Goal: Task Accomplishment & Management: Complete application form

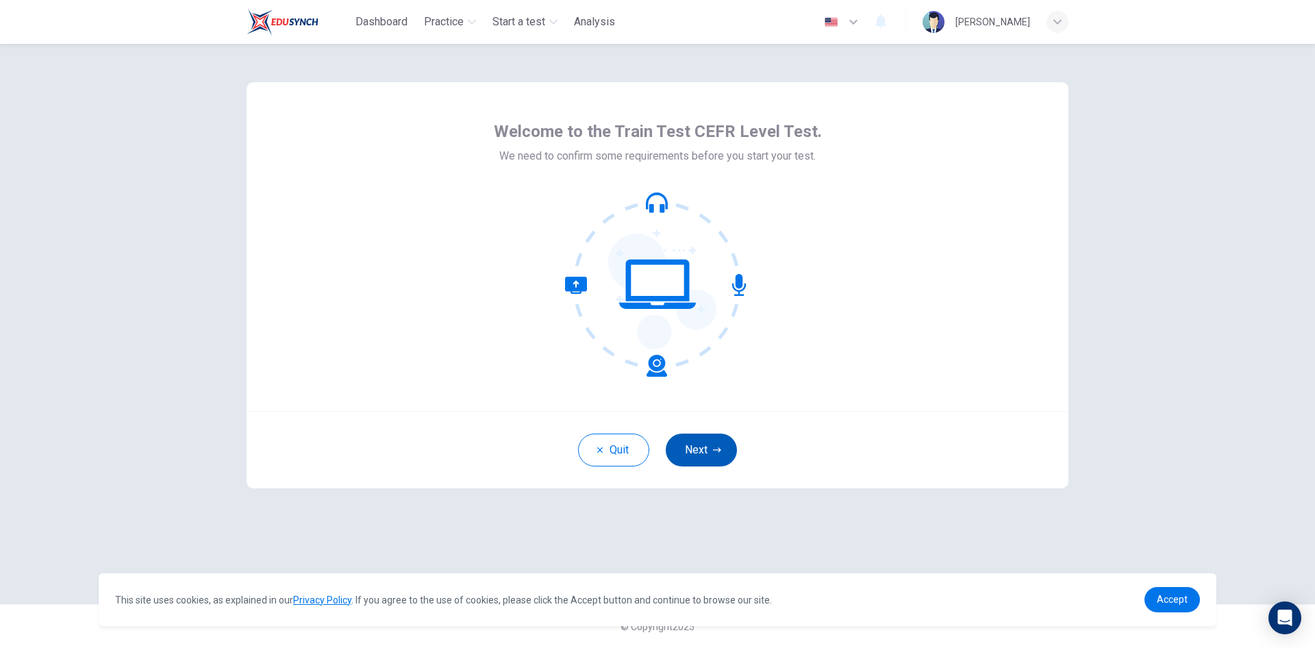
click at [687, 454] on button "Next" at bounding box center [701, 450] width 71 height 33
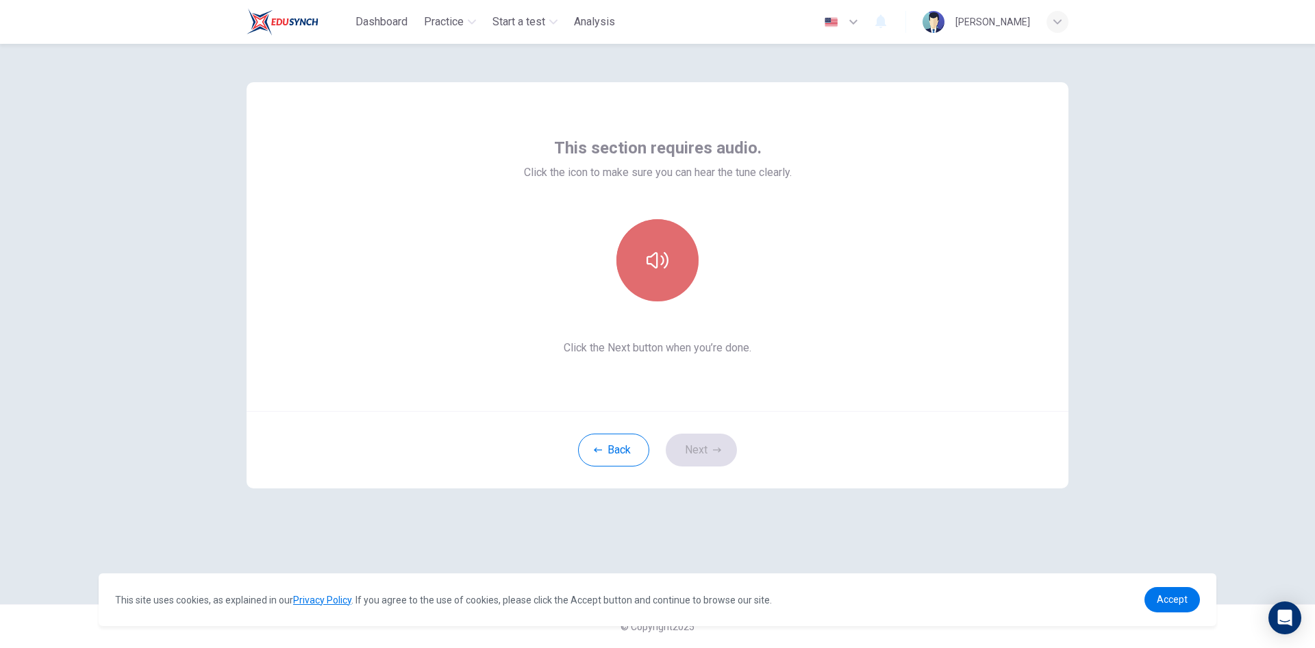
click at [665, 246] on button "button" at bounding box center [658, 260] width 82 height 82
click at [668, 252] on icon "button" at bounding box center [658, 260] width 22 height 22
click at [678, 280] on button "button" at bounding box center [658, 260] width 82 height 82
click at [666, 269] on icon "button" at bounding box center [658, 260] width 22 height 22
click at [698, 443] on button "Next" at bounding box center [701, 450] width 71 height 33
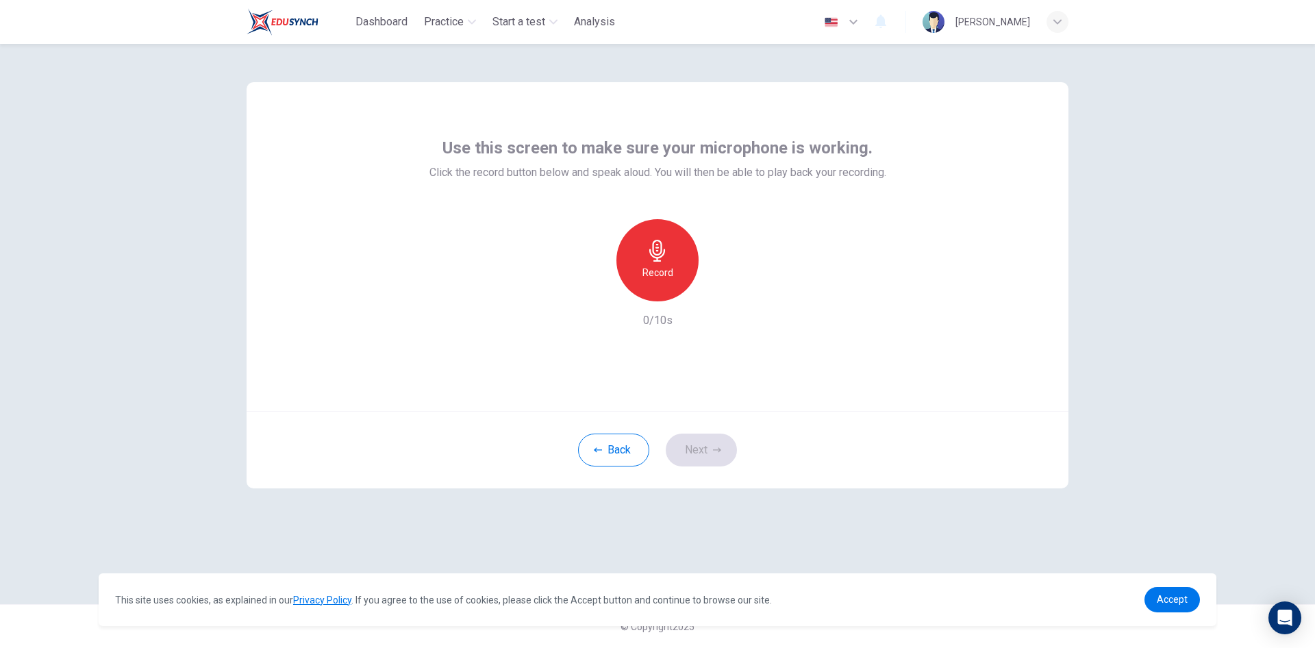
click at [656, 255] on icon "button" at bounding box center [657, 251] width 16 height 22
click at [658, 257] on icon "button" at bounding box center [658, 251] width 22 height 22
click at [723, 288] on icon "button" at bounding box center [721, 291] width 14 height 14
click at [697, 458] on button "Next" at bounding box center [701, 450] width 71 height 33
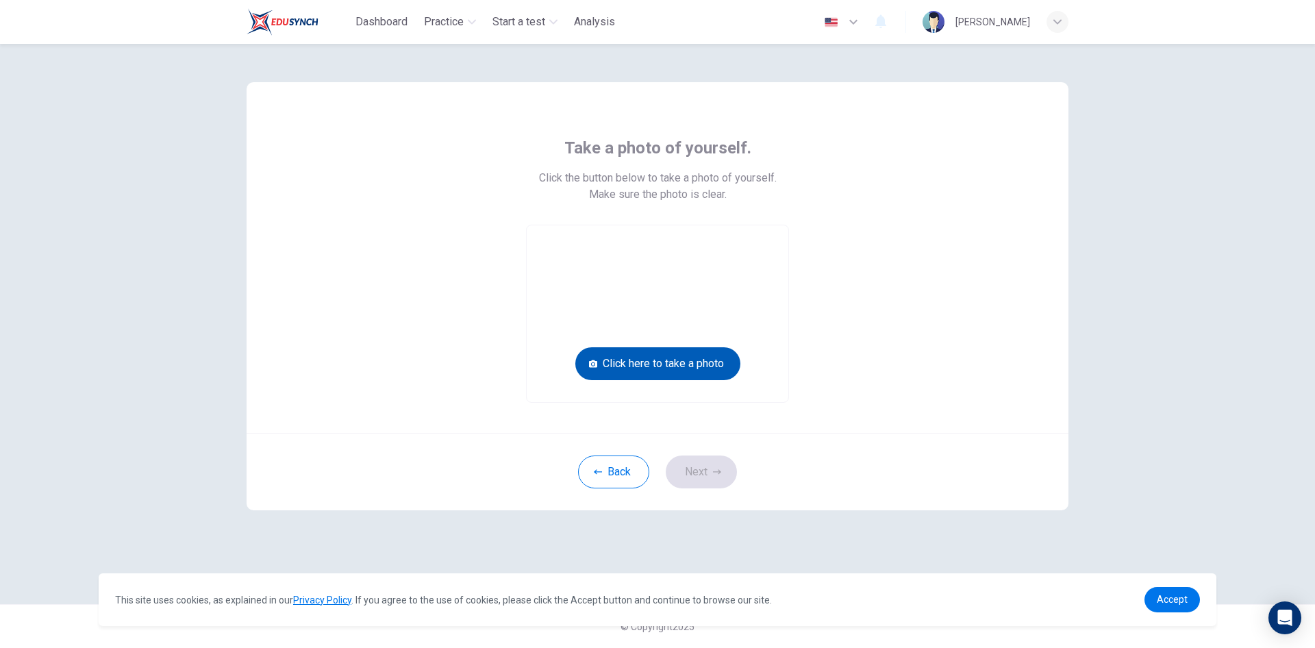
click at [670, 366] on button "Click here to take a photo" at bounding box center [657, 363] width 165 height 33
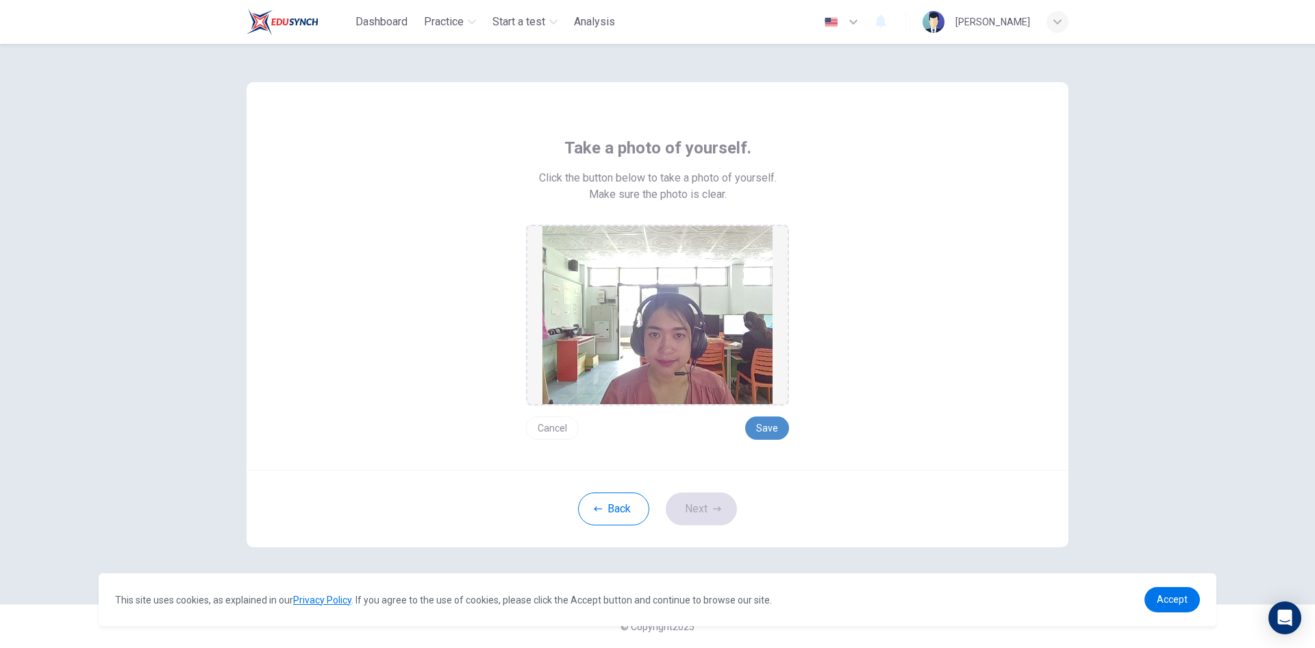
click at [772, 433] on button "Save" at bounding box center [767, 428] width 44 height 23
click at [704, 508] on button "Next" at bounding box center [701, 509] width 71 height 33
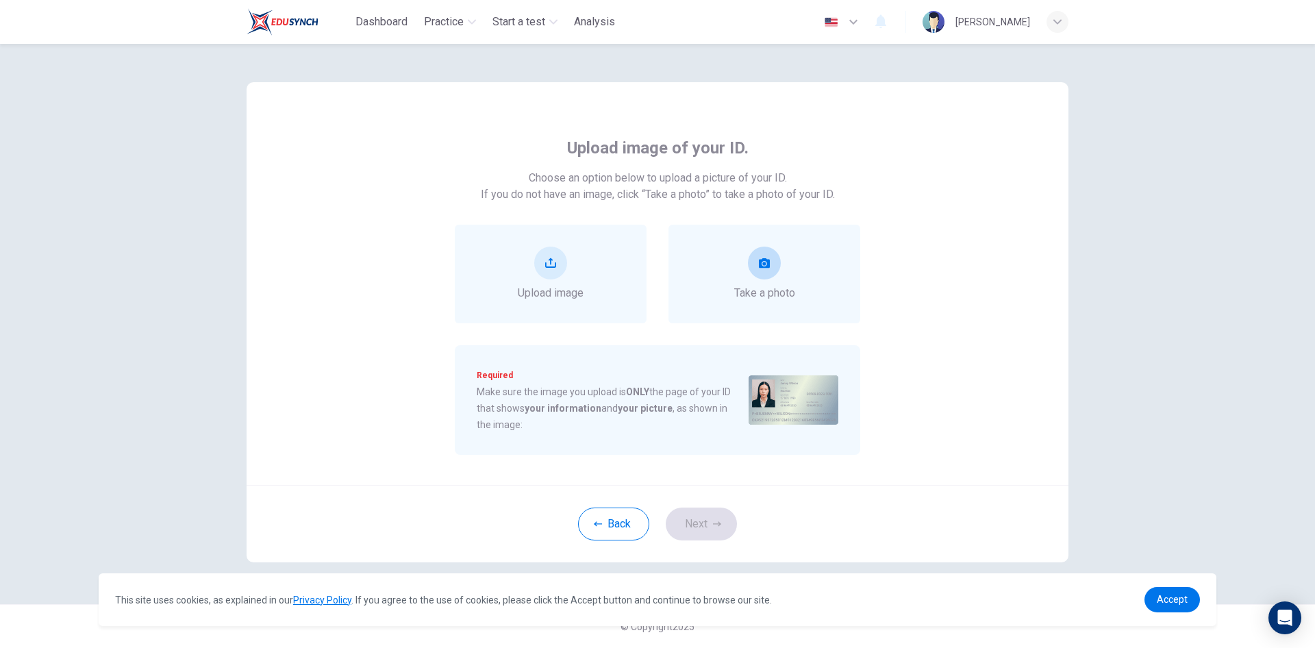
click at [767, 268] on icon "take photo" at bounding box center [764, 263] width 11 height 10
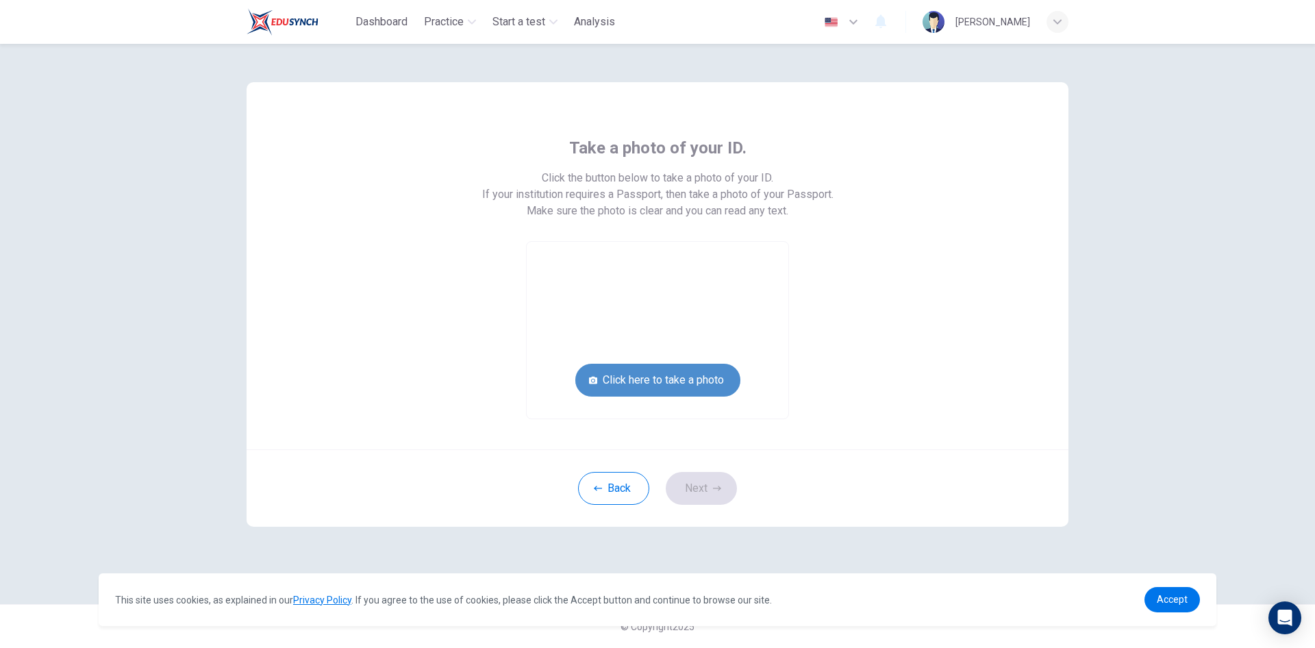
click at [665, 384] on button "Click here to take a photo" at bounding box center [657, 380] width 165 height 33
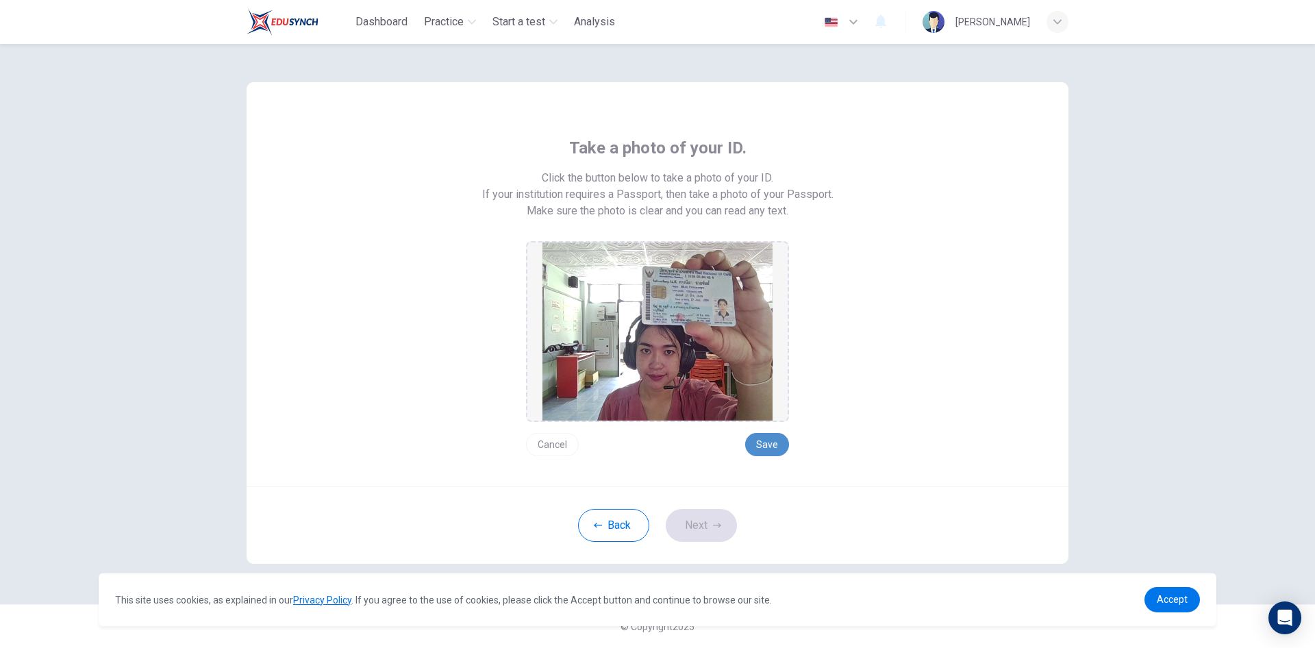
click at [756, 444] on button "Save" at bounding box center [767, 444] width 44 height 23
click at [701, 522] on button "Next" at bounding box center [701, 525] width 71 height 33
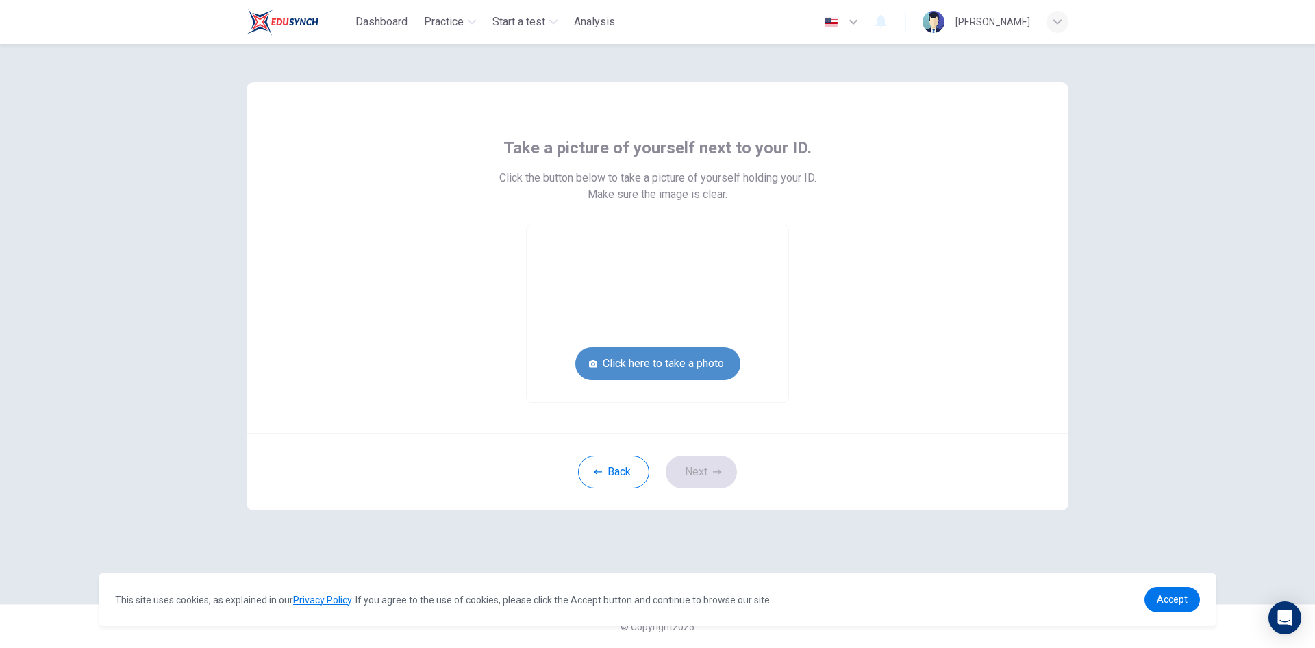
click at [625, 360] on button "Click here to take a photo" at bounding box center [657, 363] width 165 height 33
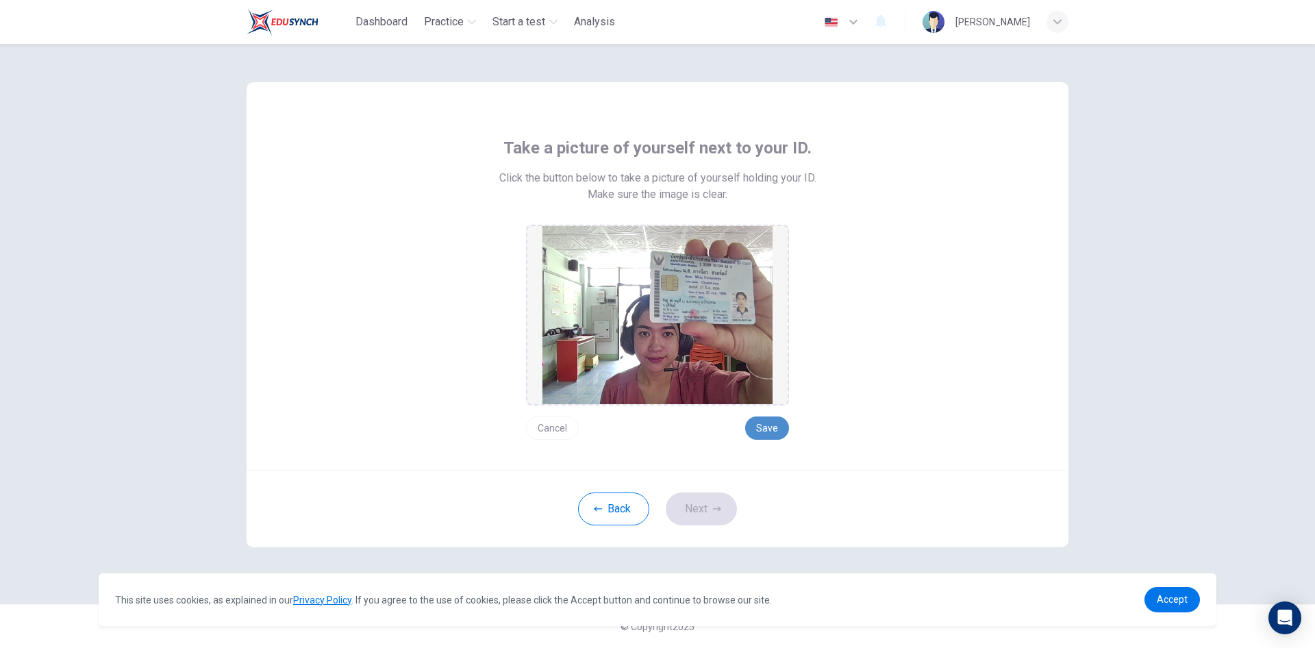
click at [773, 430] on button "Save" at bounding box center [767, 428] width 44 height 23
click at [710, 499] on button "Next" at bounding box center [701, 509] width 71 height 33
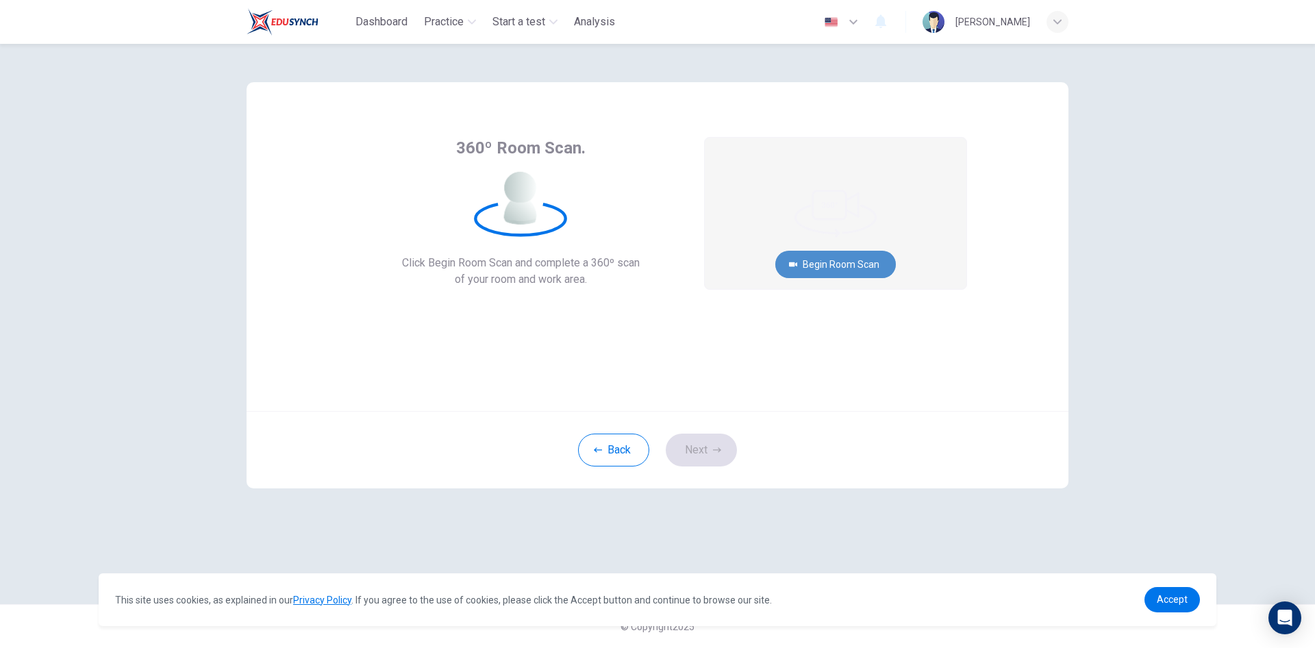
click at [797, 263] on icon "button" at bounding box center [793, 264] width 8 height 8
drag, startPoint x: 733, startPoint y: 337, endPoint x: 738, endPoint y: 310, distance: 27.8
drag, startPoint x: 738, startPoint y: 310, endPoint x: 714, endPoint y: 319, distance: 25.6
click at [711, 318] on div "Cancel" at bounding box center [835, 319] width 263 height 27
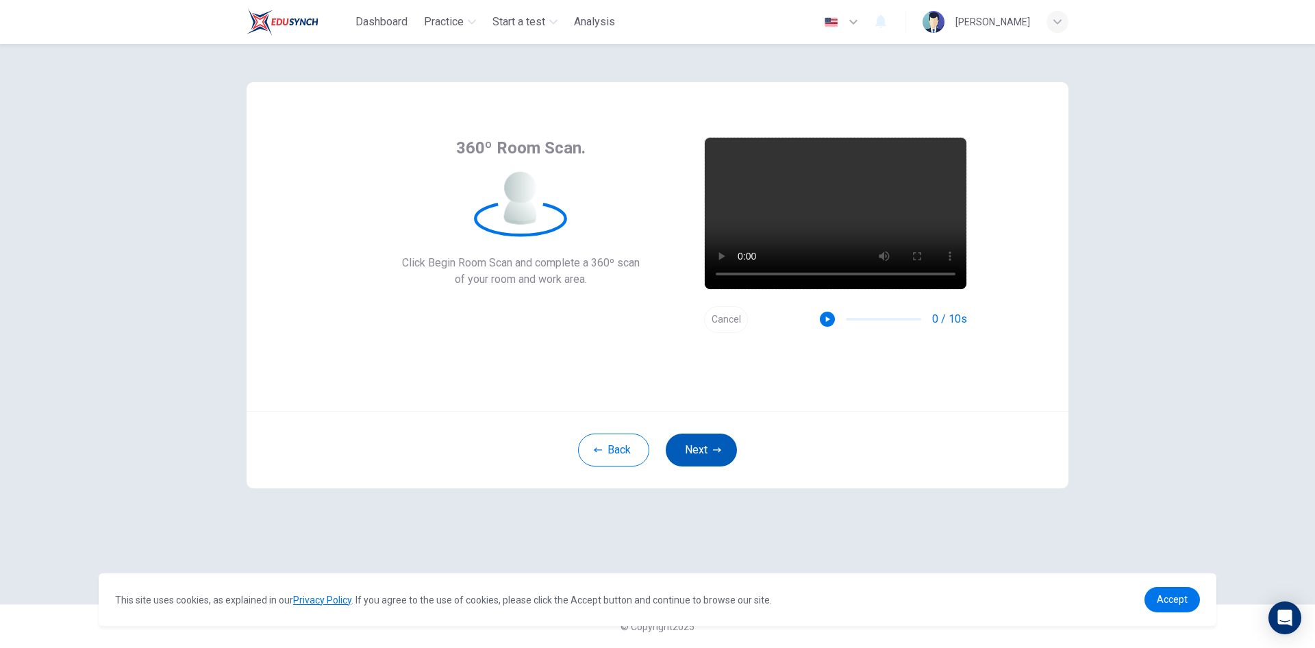
click at [706, 454] on button "Next" at bounding box center [701, 450] width 71 height 33
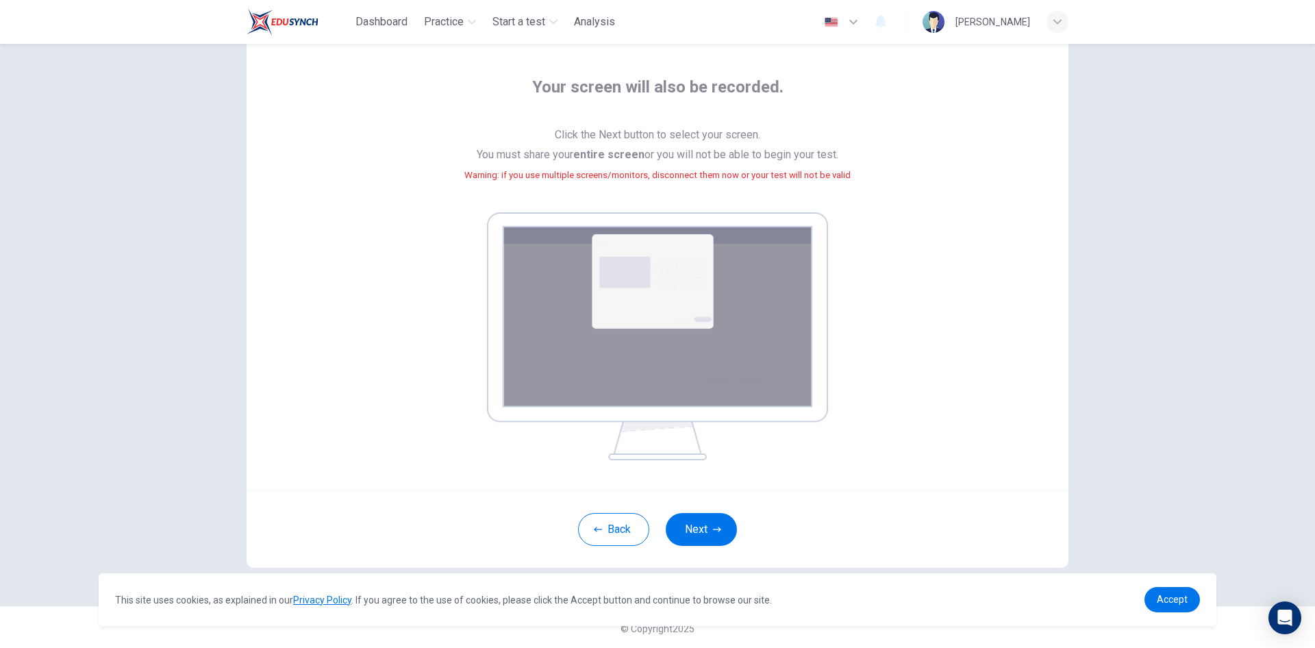
scroll to position [62, 0]
click at [713, 524] on icon "button" at bounding box center [717, 528] width 8 height 8
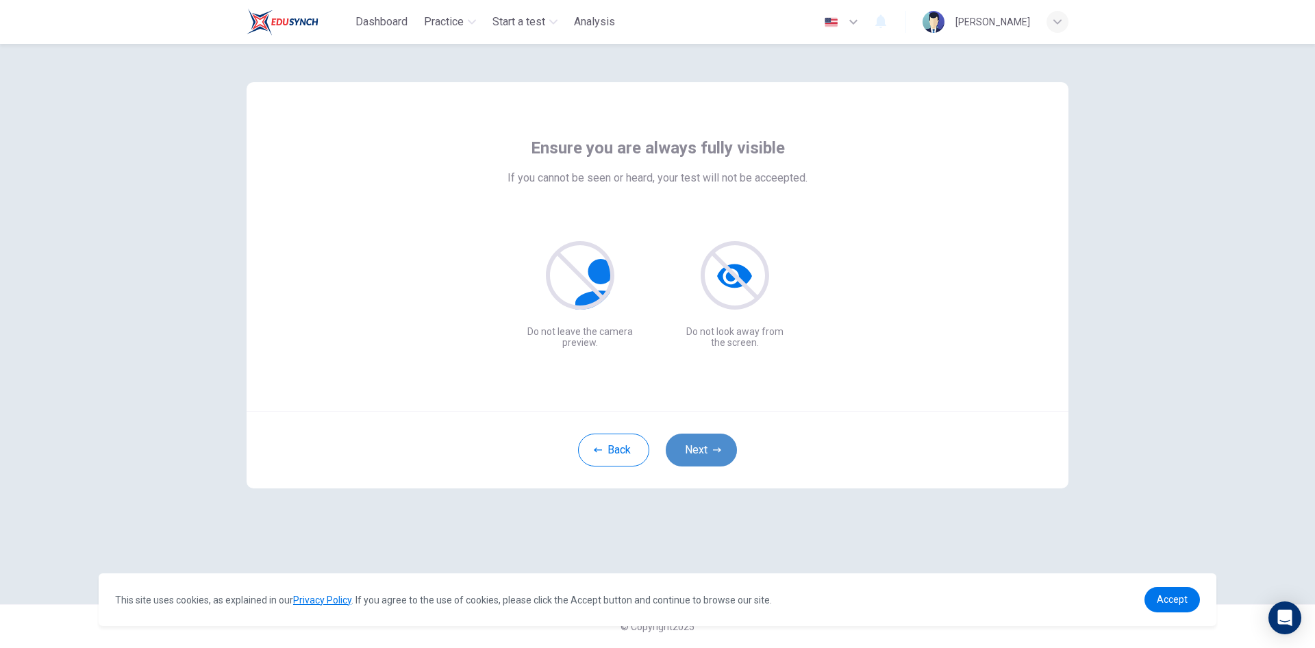
click at [701, 442] on button "Next" at bounding box center [701, 450] width 71 height 33
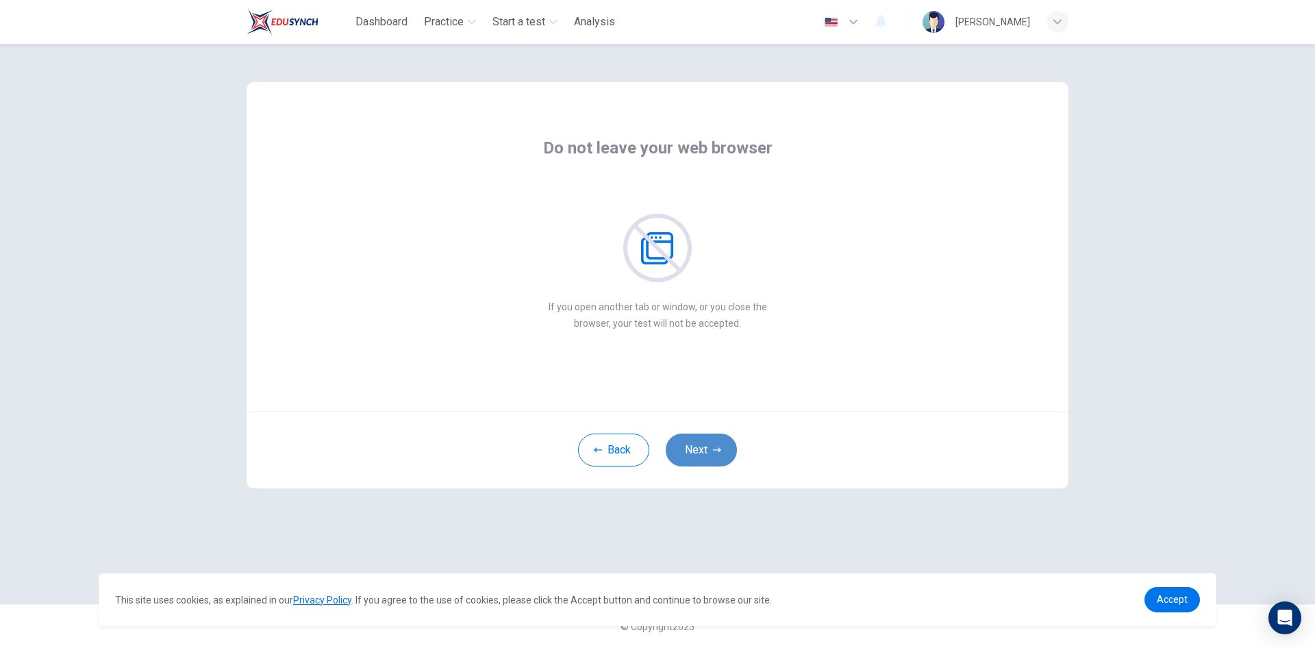
click at [701, 442] on button "Next" at bounding box center [701, 450] width 71 height 33
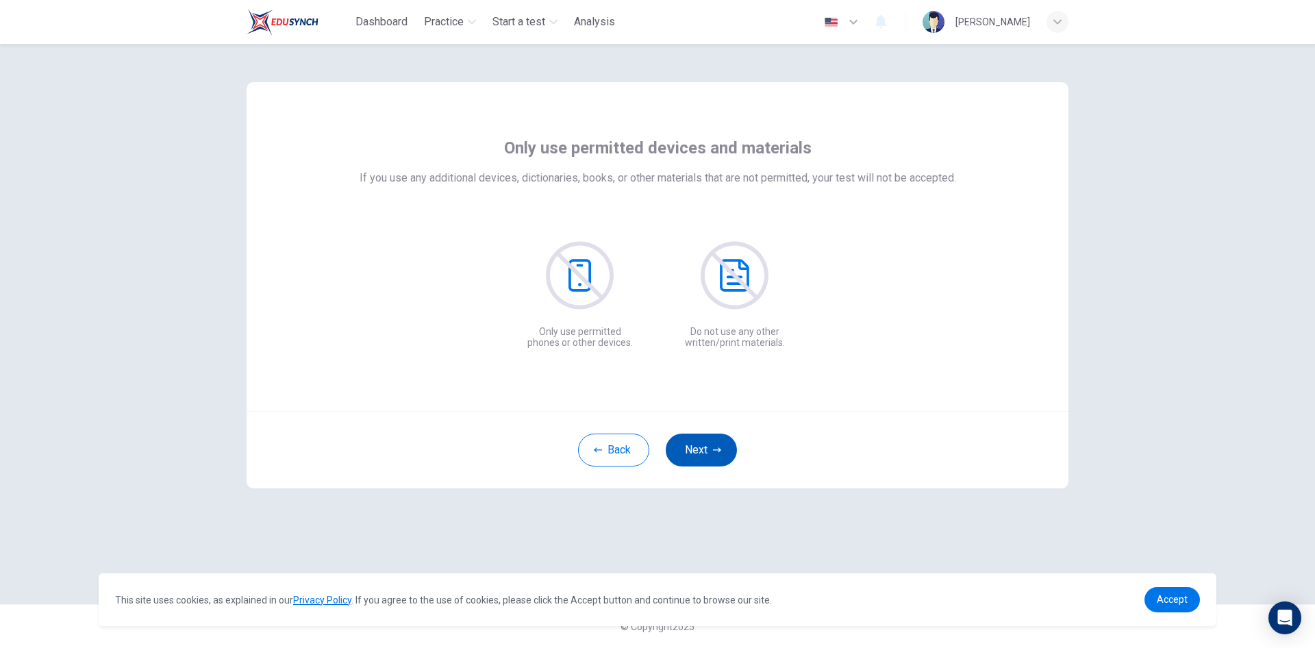
click at [699, 442] on button "Next" at bounding box center [701, 450] width 71 height 33
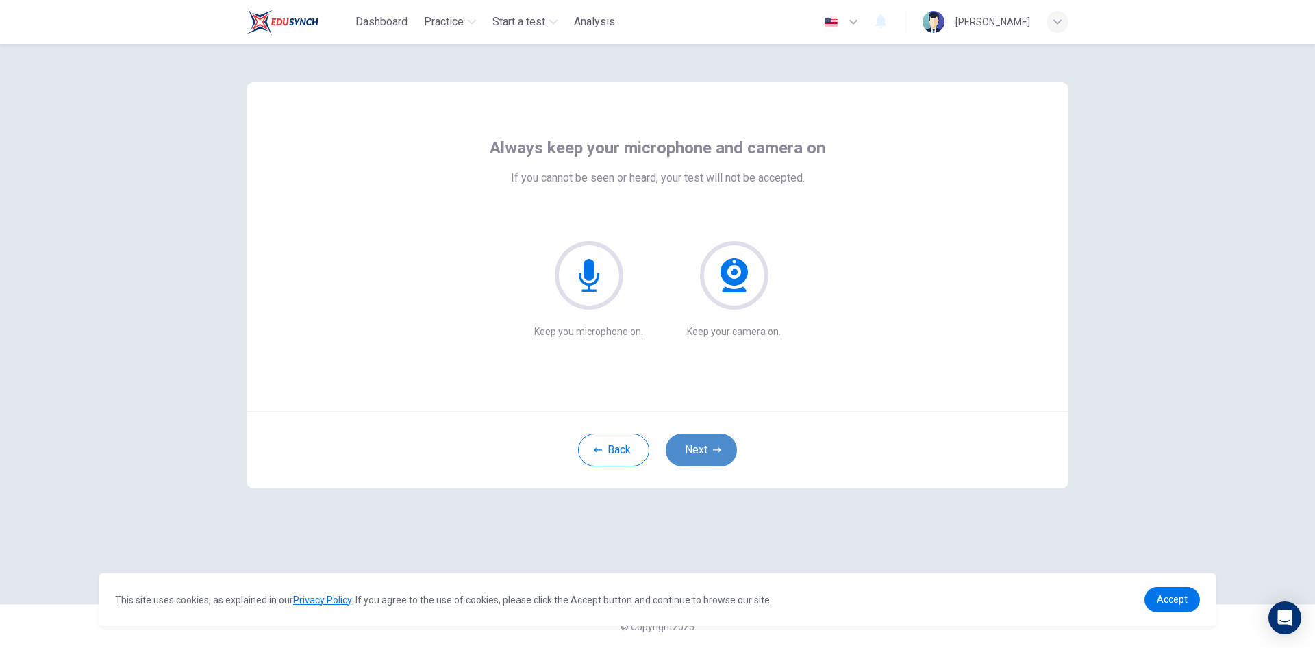
click at [697, 443] on button "Next" at bounding box center [701, 450] width 71 height 33
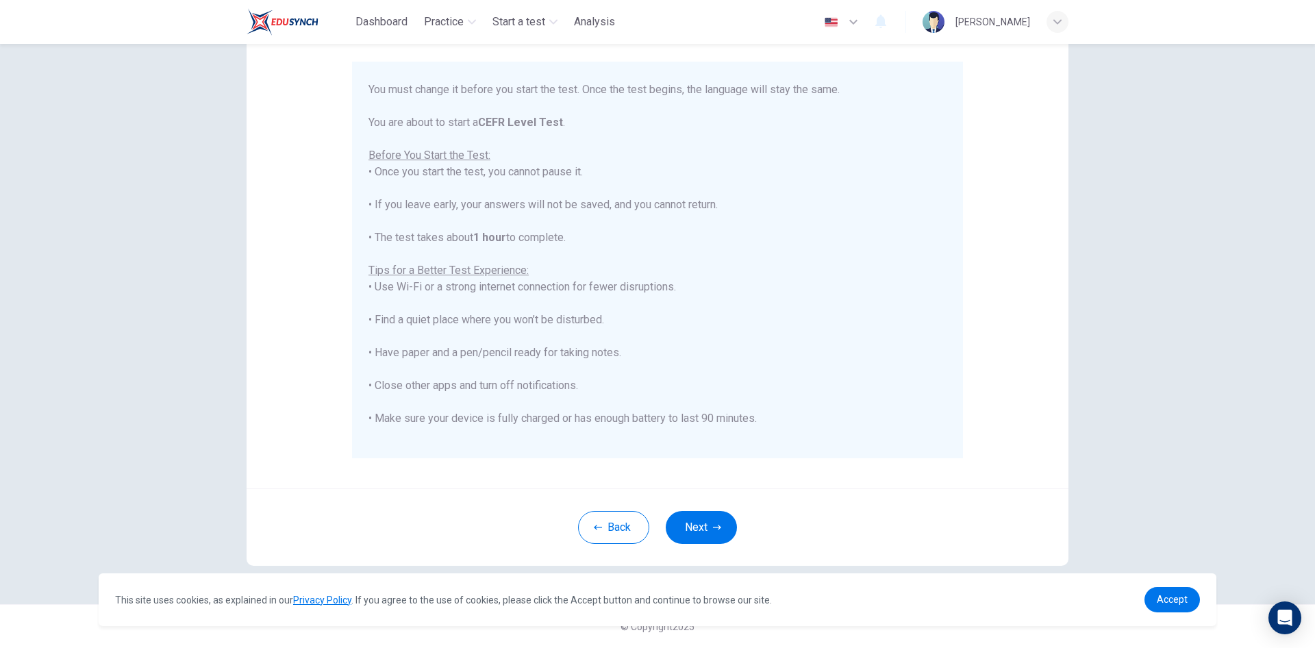
scroll to position [131, 0]
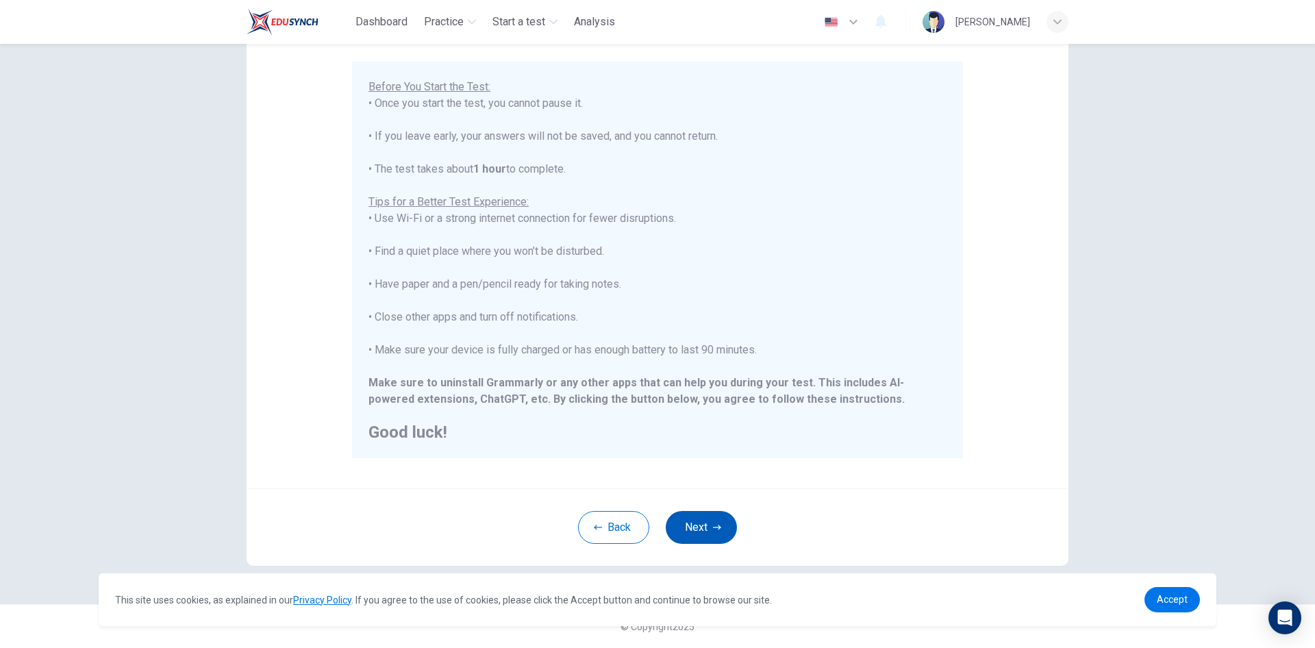
click at [695, 525] on button "Next" at bounding box center [701, 527] width 71 height 33
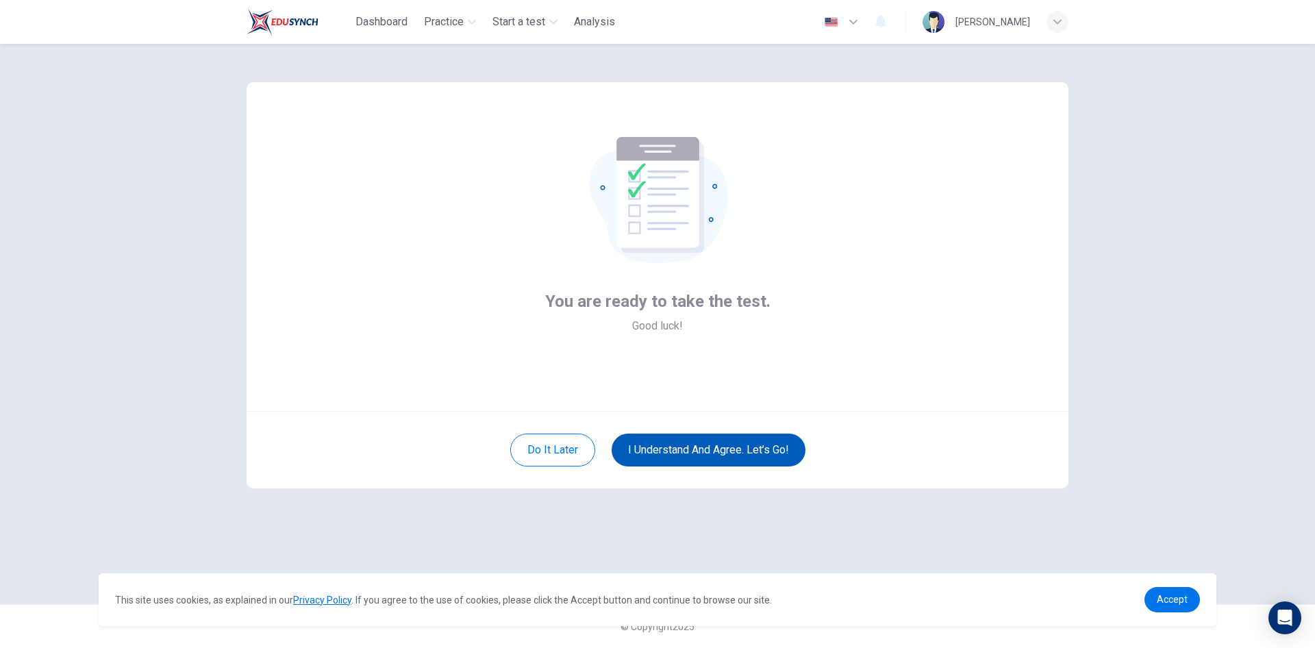
scroll to position [0, 0]
click at [686, 455] on button "I understand and agree. Let’s go!" at bounding box center [709, 450] width 194 height 33
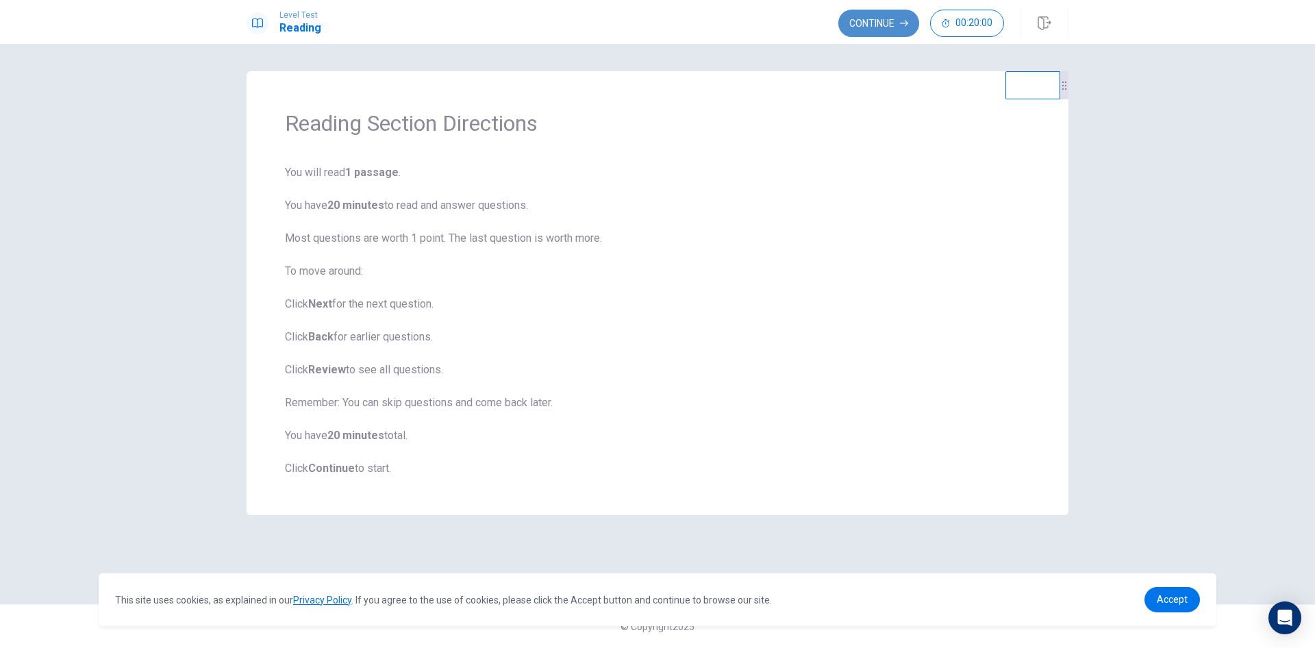
click at [867, 31] on button "Continue" at bounding box center [879, 23] width 81 height 27
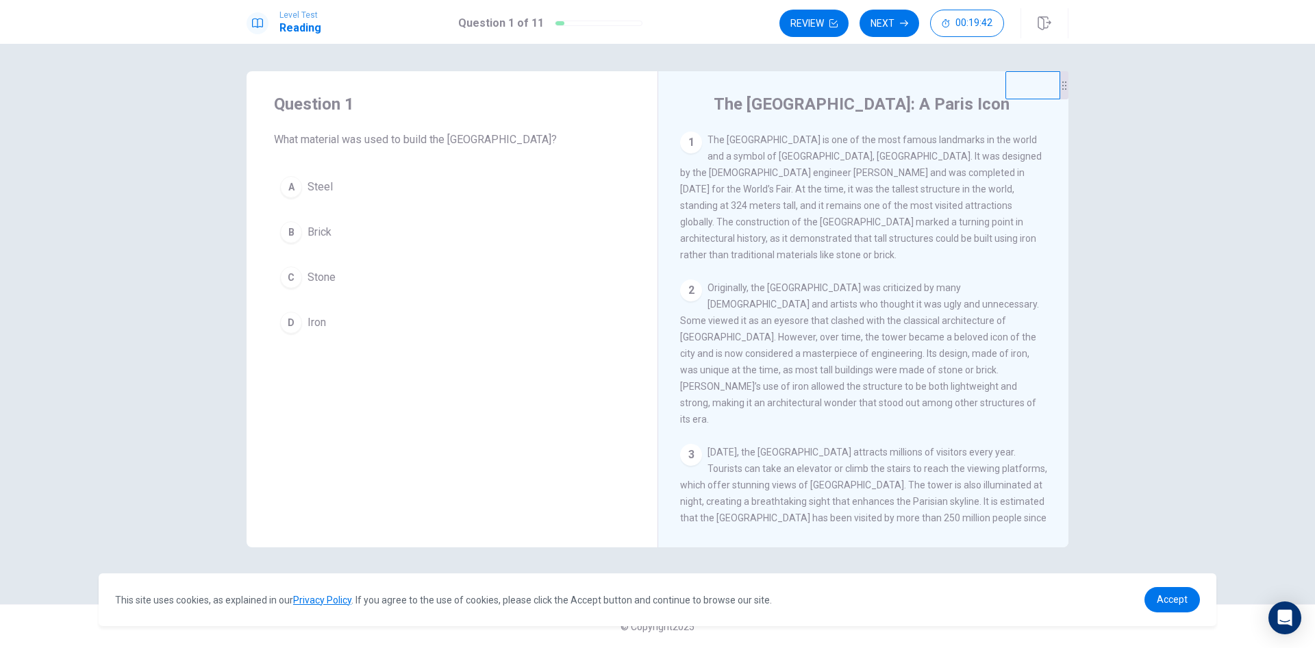
click at [296, 319] on div "D" at bounding box center [291, 323] width 22 height 22
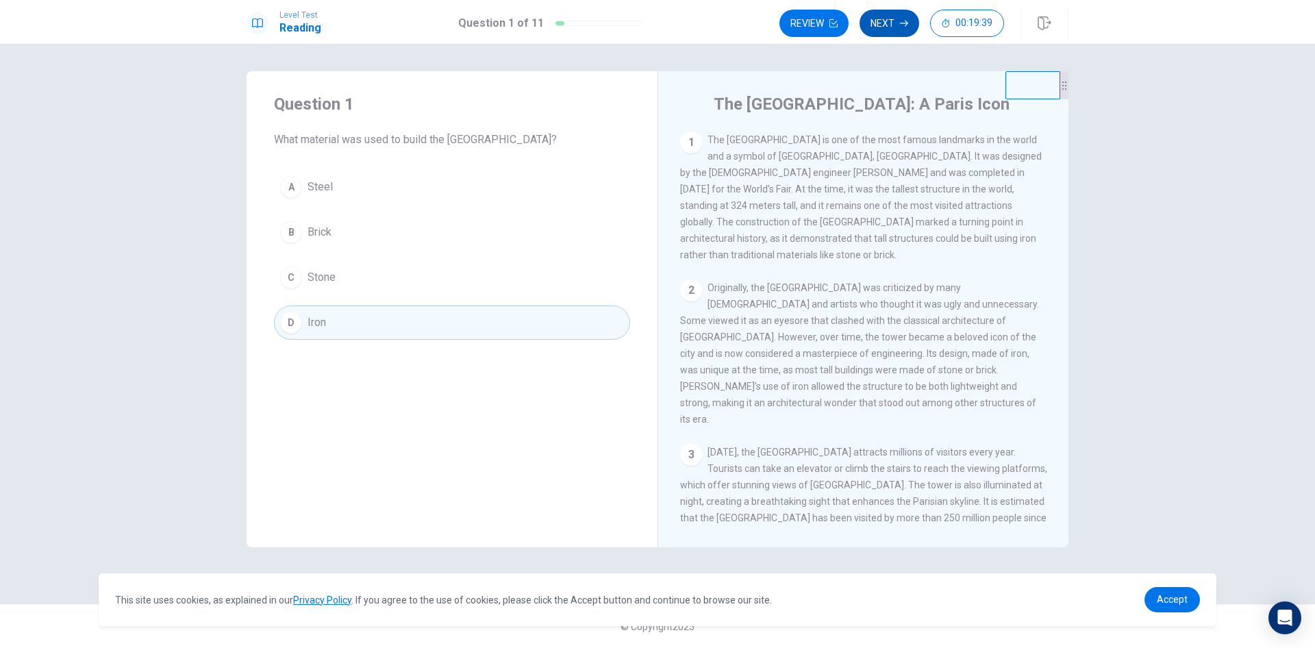
click at [890, 29] on button "Next" at bounding box center [890, 23] width 60 height 27
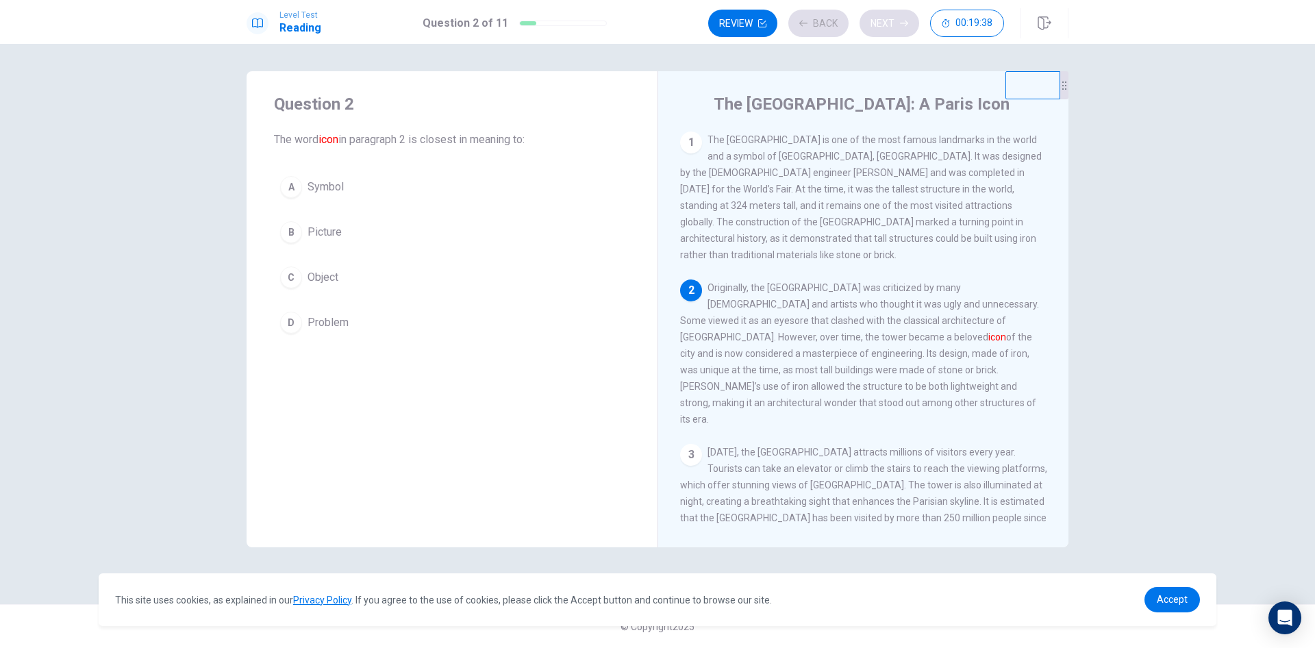
scroll to position [16, 0]
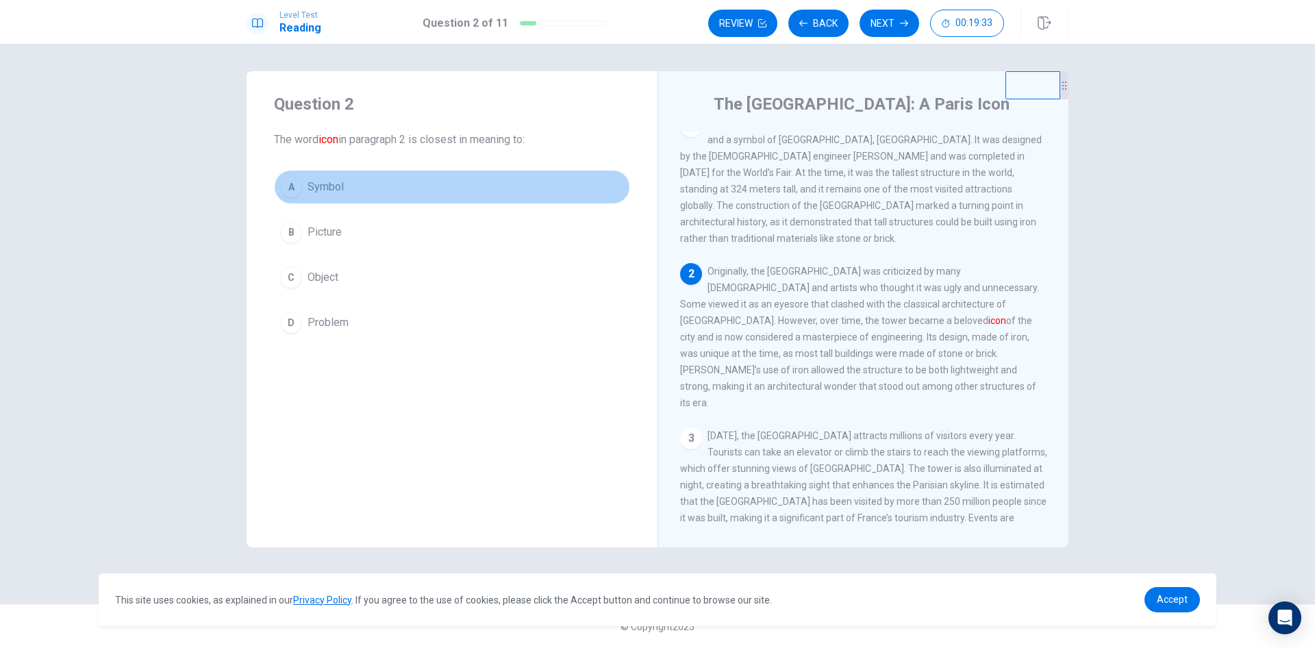
click at [292, 187] on div "A" at bounding box center [291, 187] width 22 height 22
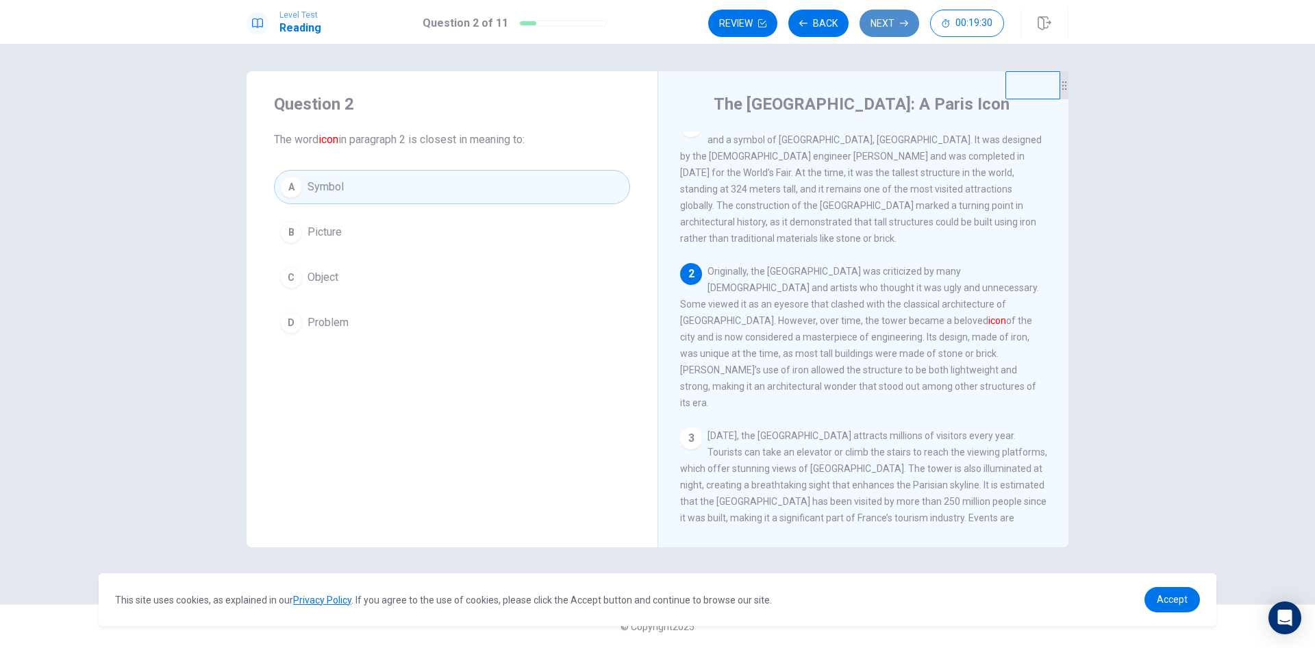
click at [873, 32] on button "Next" at bounding box center [890, 23] width 60 height 27
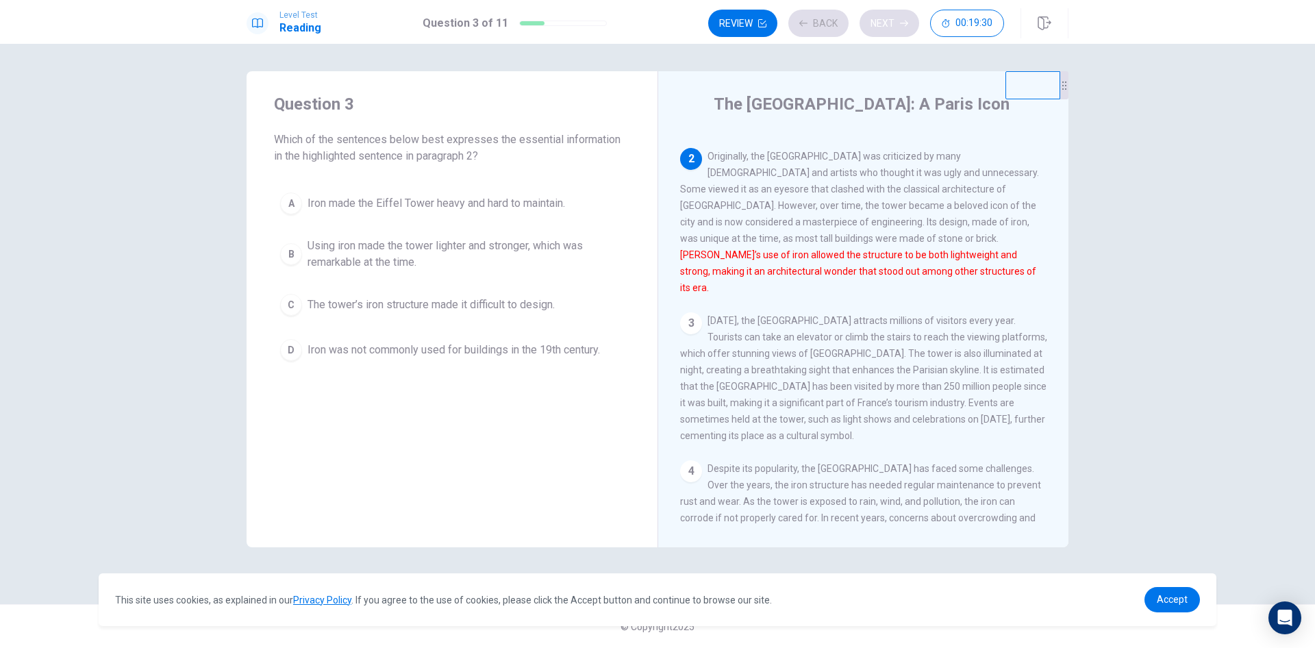
scroll to position [136, 0]
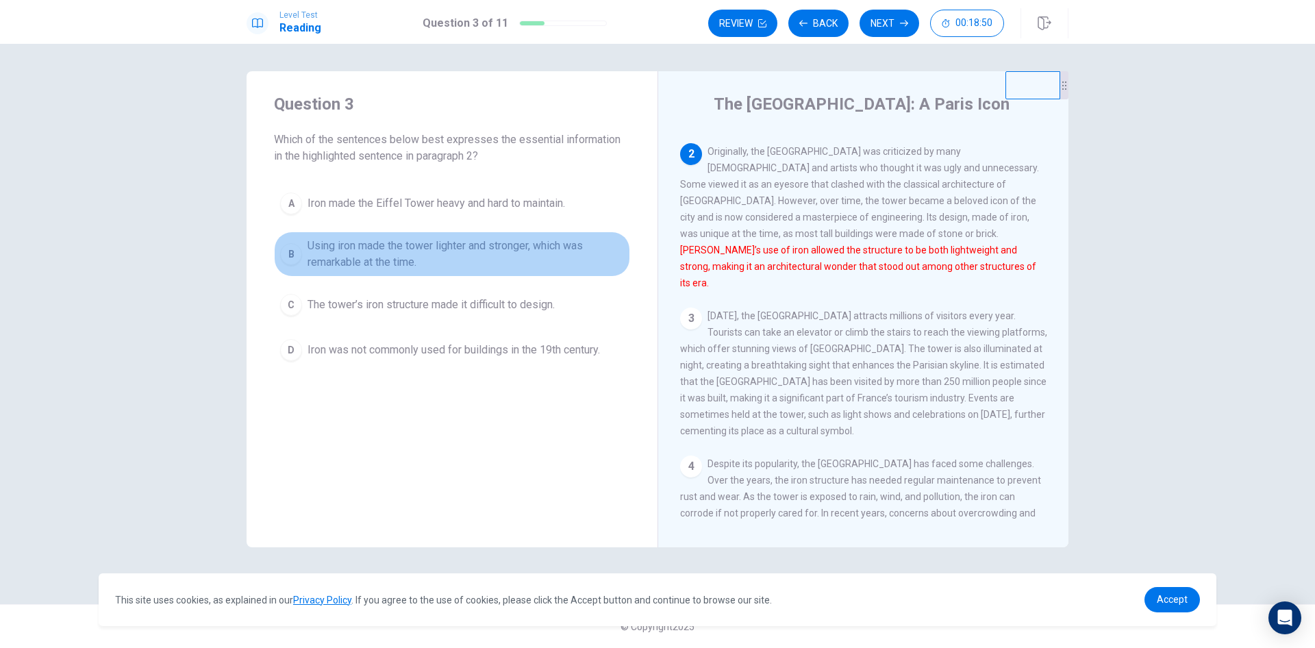
click at [290, 253] on div "B" at bounding box center [291, 254] width 22 height 22
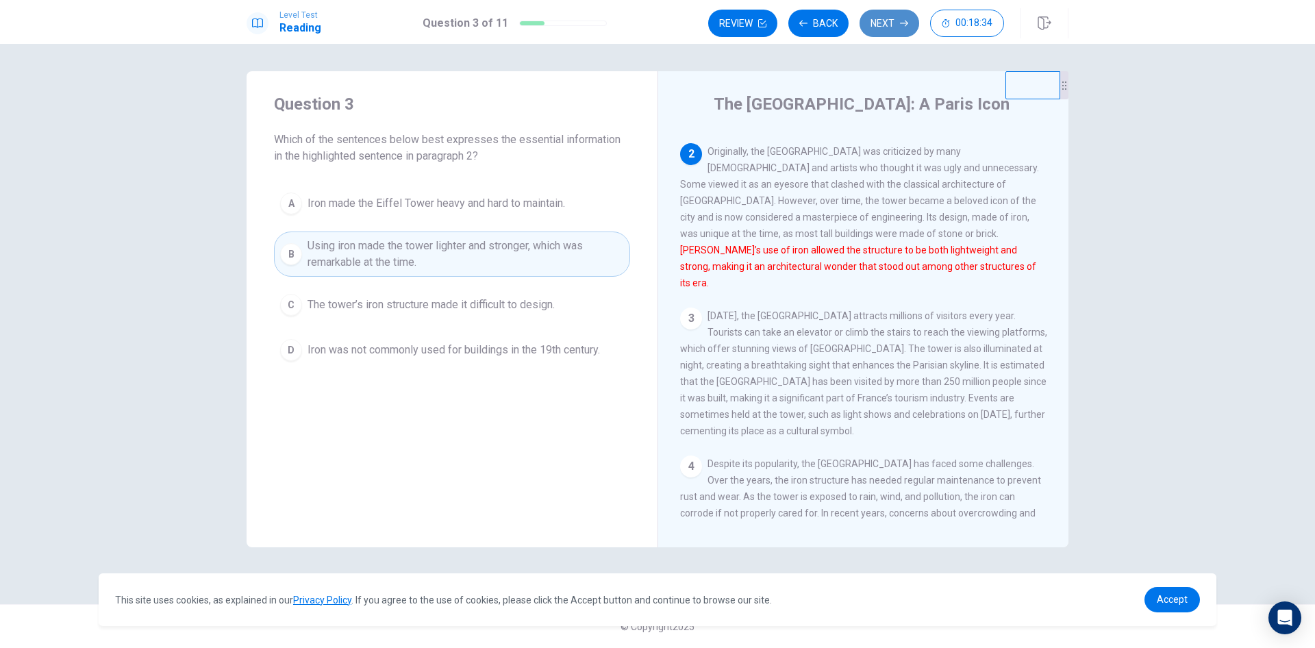
click at [900, 21] on button "Next" at bounding box center [890, 23] width 60 height 27
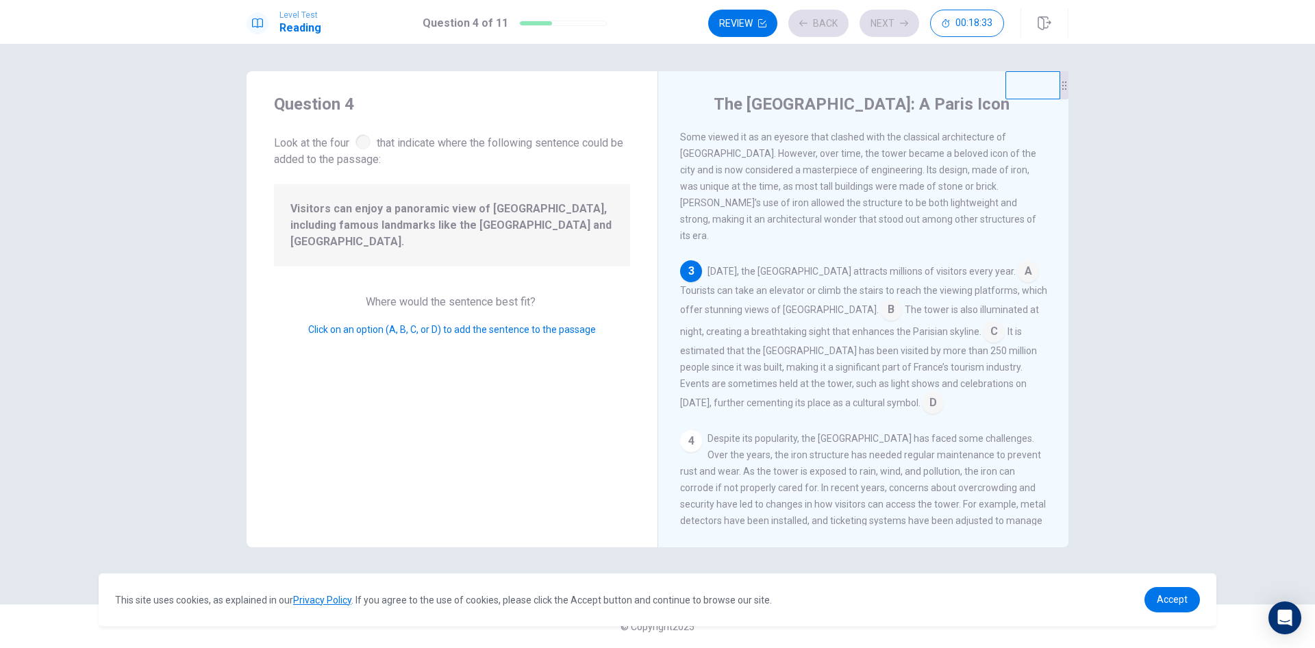
scroll to position [186, 0]
click at [983, 319] on input at bounding box center [994, 330] width 22 height 22
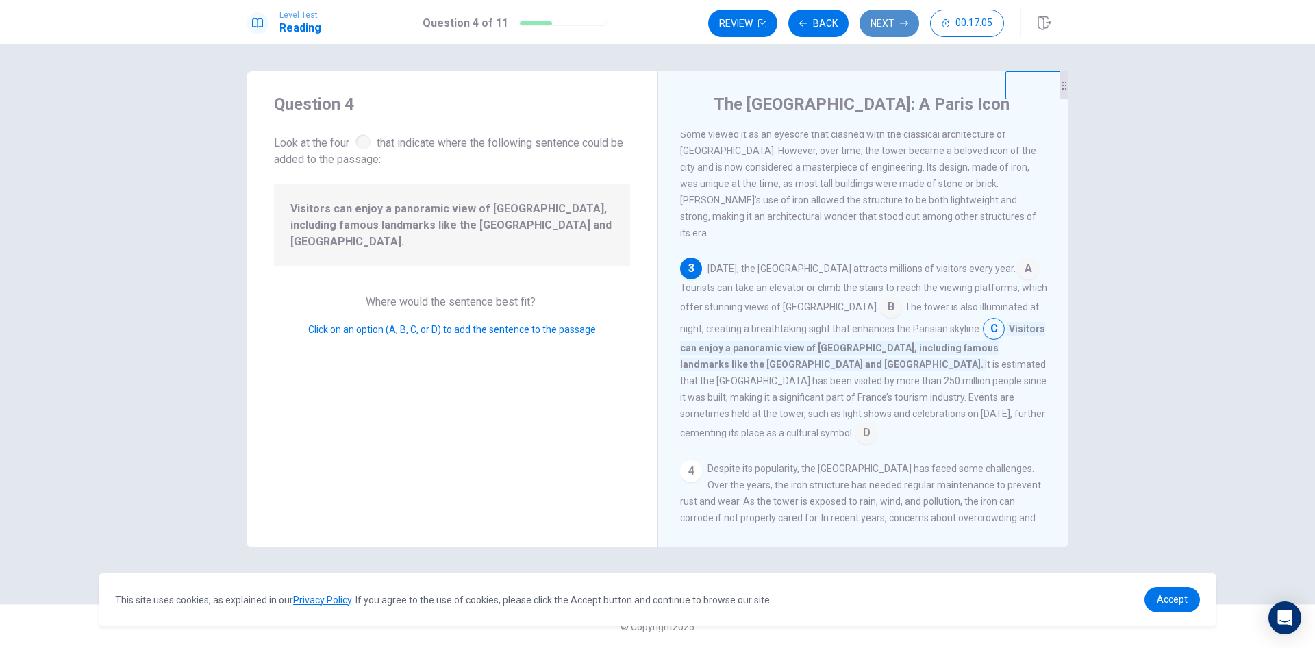
click at [884, 24] on button "Next" at bounding box center [890, 23] width 60 height 27
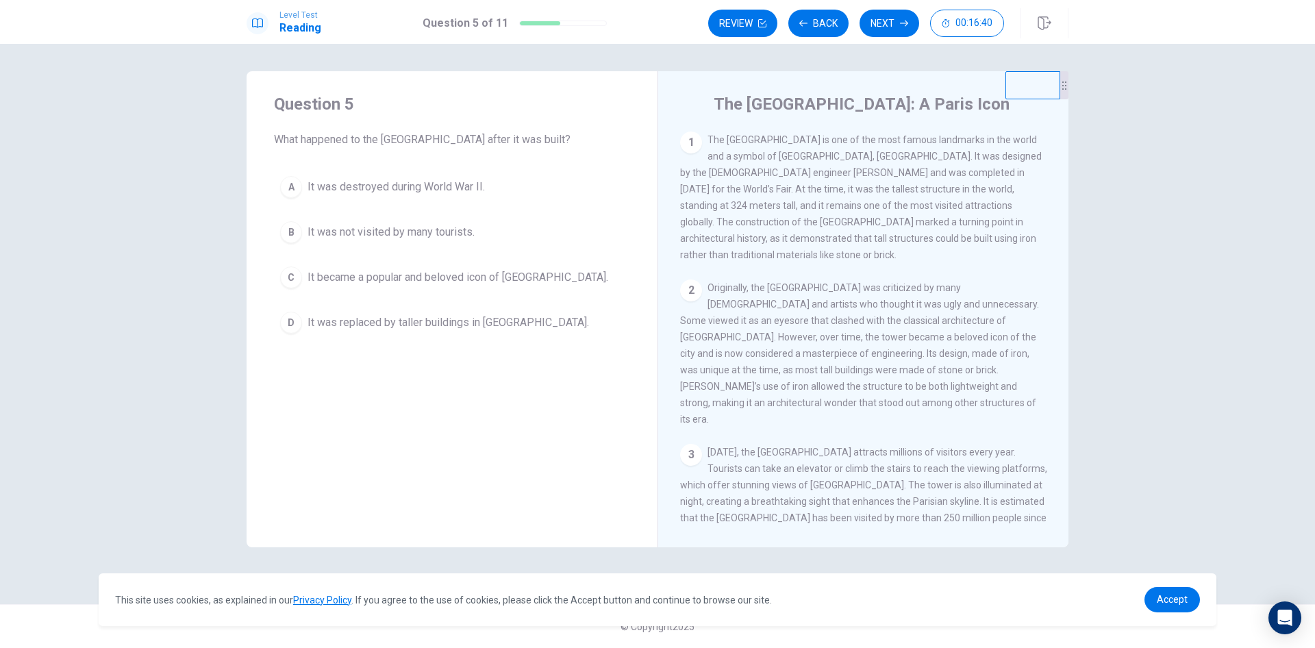
click at [285, 272] on div "C" at bounding box center [291, 277] width 22 height 22
click at [883, 23] on button "Next" at bounding box center [890, 23] width 60 height 27
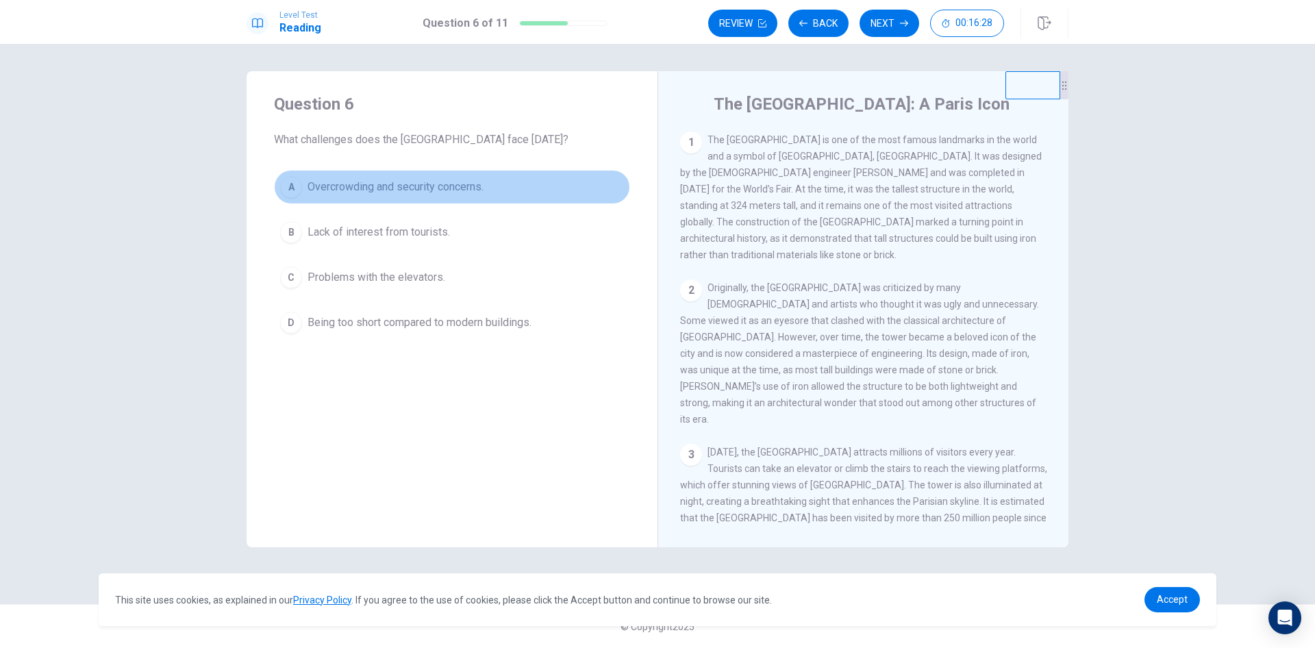
click at [288, 181] on div "A" at bounding box center [291, 187] width 22 height 22
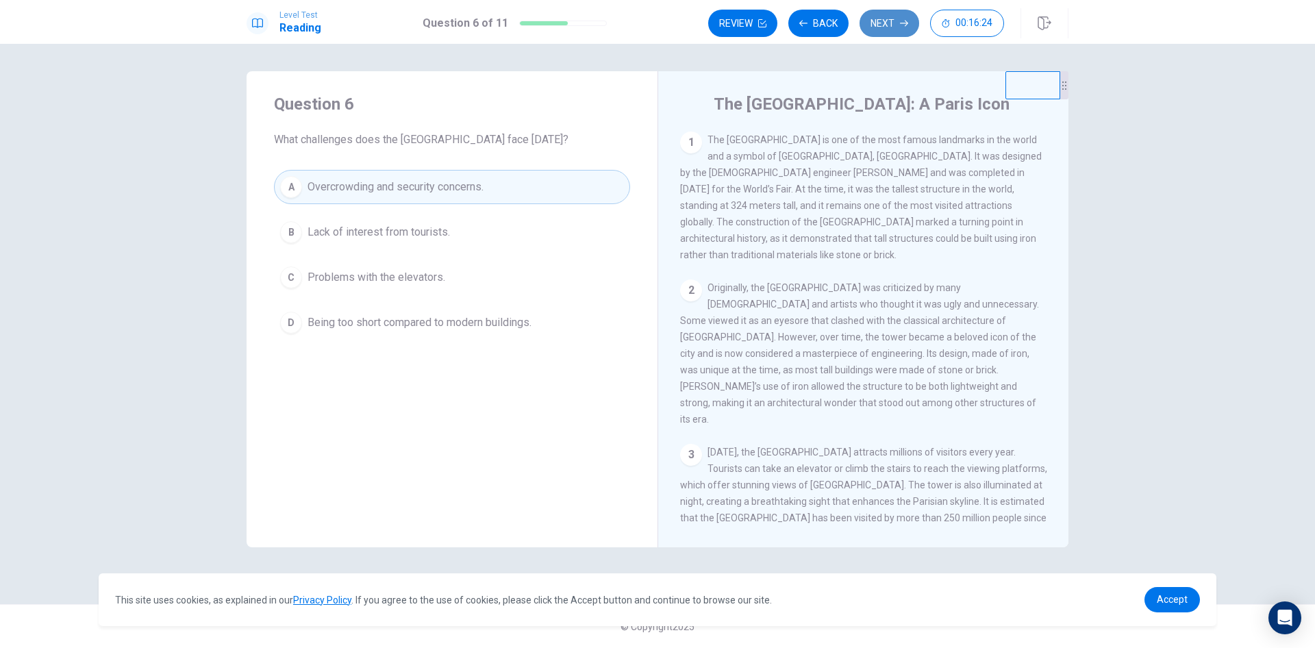
click at [891, 23] on button "Next" at bounding box center [890, 23] width 60 height 27
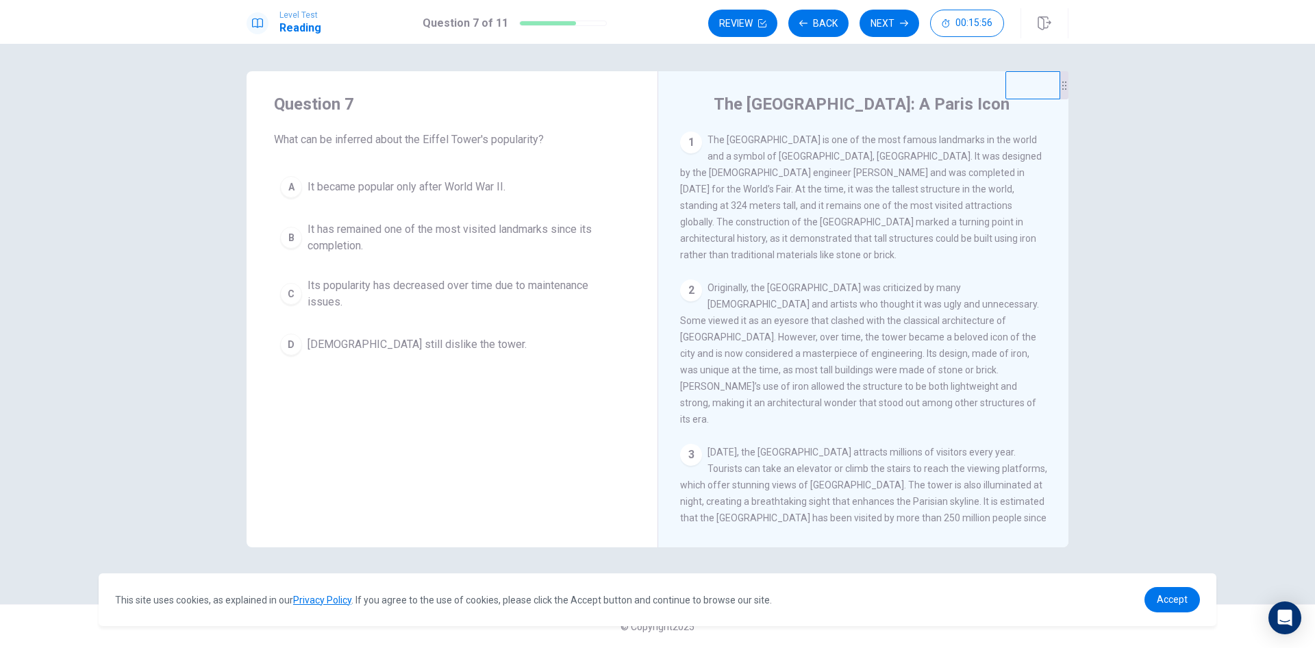
click at [289, 234] on div "B" at bounding box center [291, 238] width 22 height 22
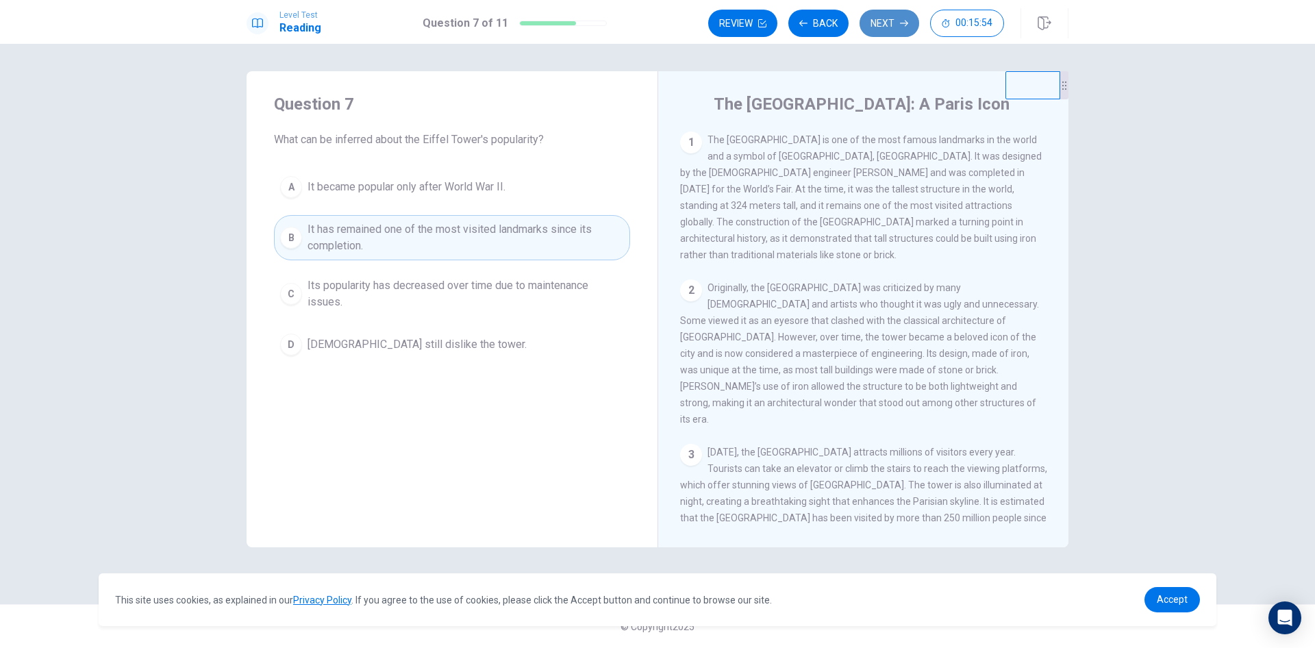
click at [895, 30] on button "Next" at bounding box center [890, 23] width 60 height 27
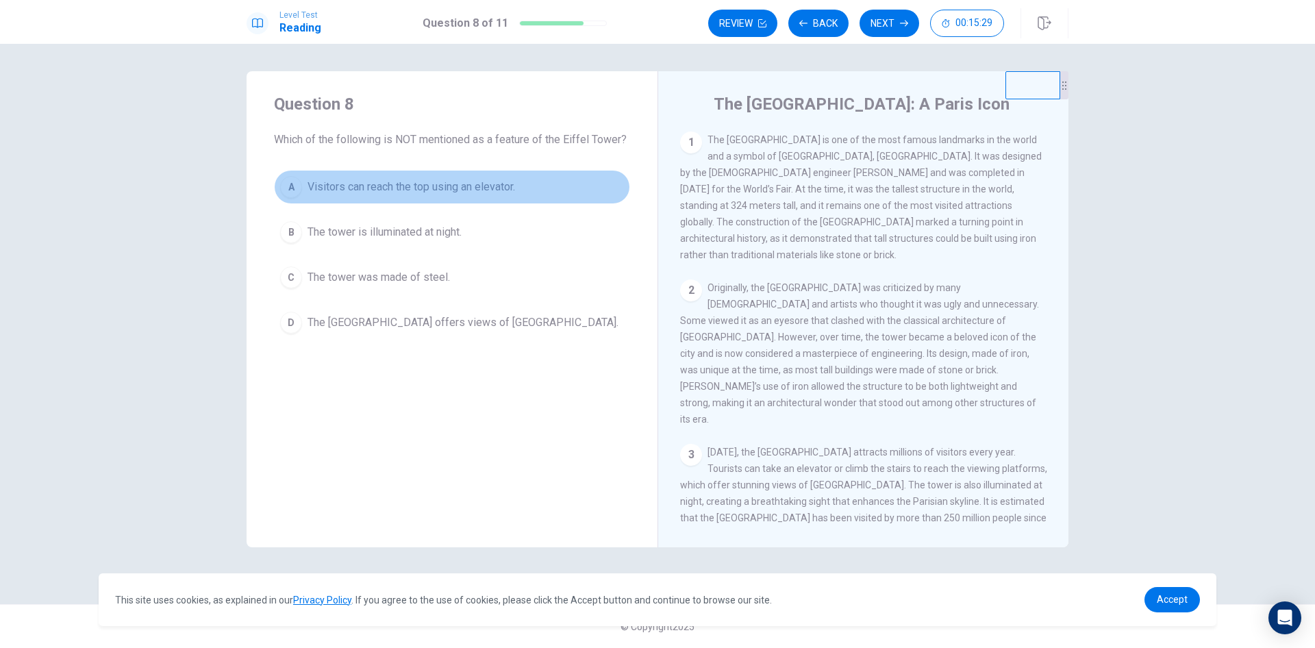
click at [295, 185] on div "A" at bounding box center [291, 187] width 22 height 22
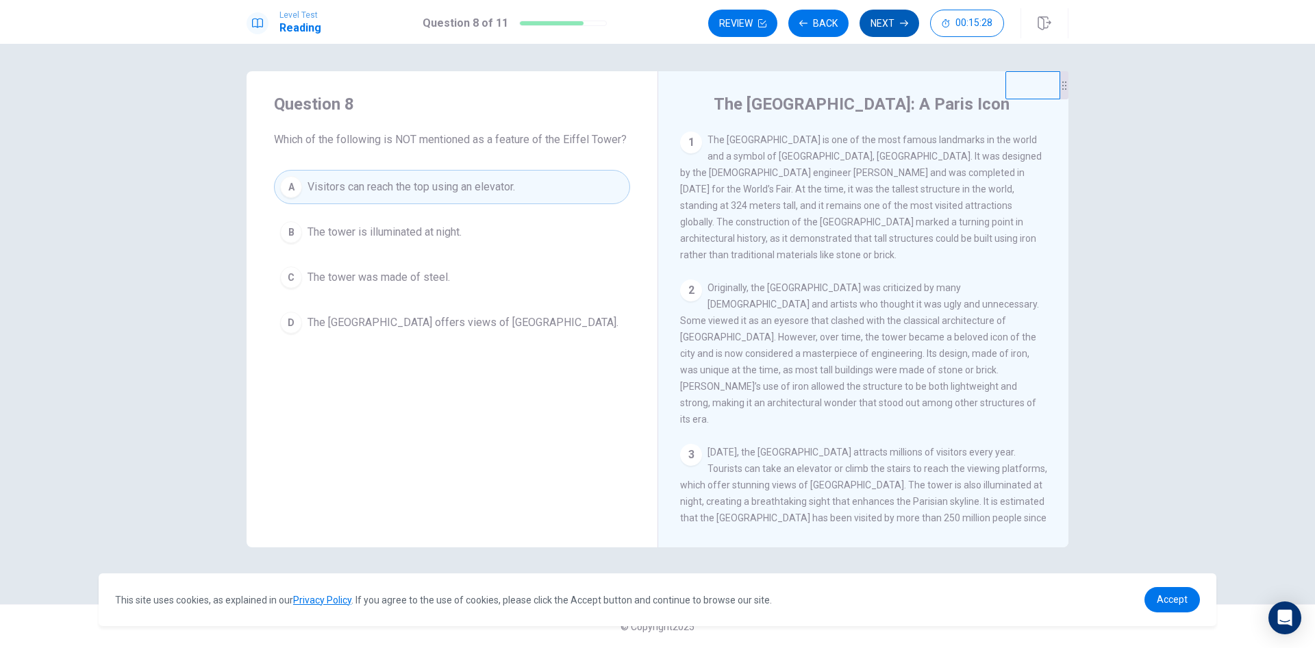
click at [885, 24] on button "Next" at bounding box center [890, 23] width 60 height 27
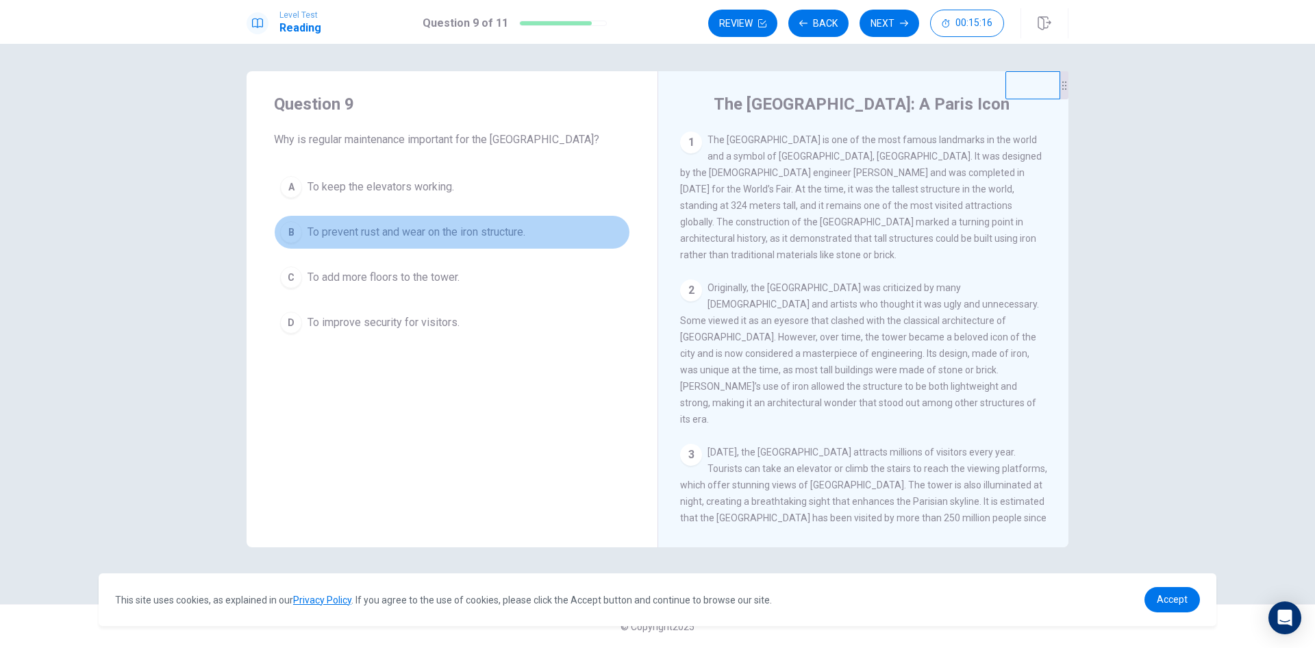
click at [295, 231] on div "B" at bounding box center [291, 232] width 22 height 22
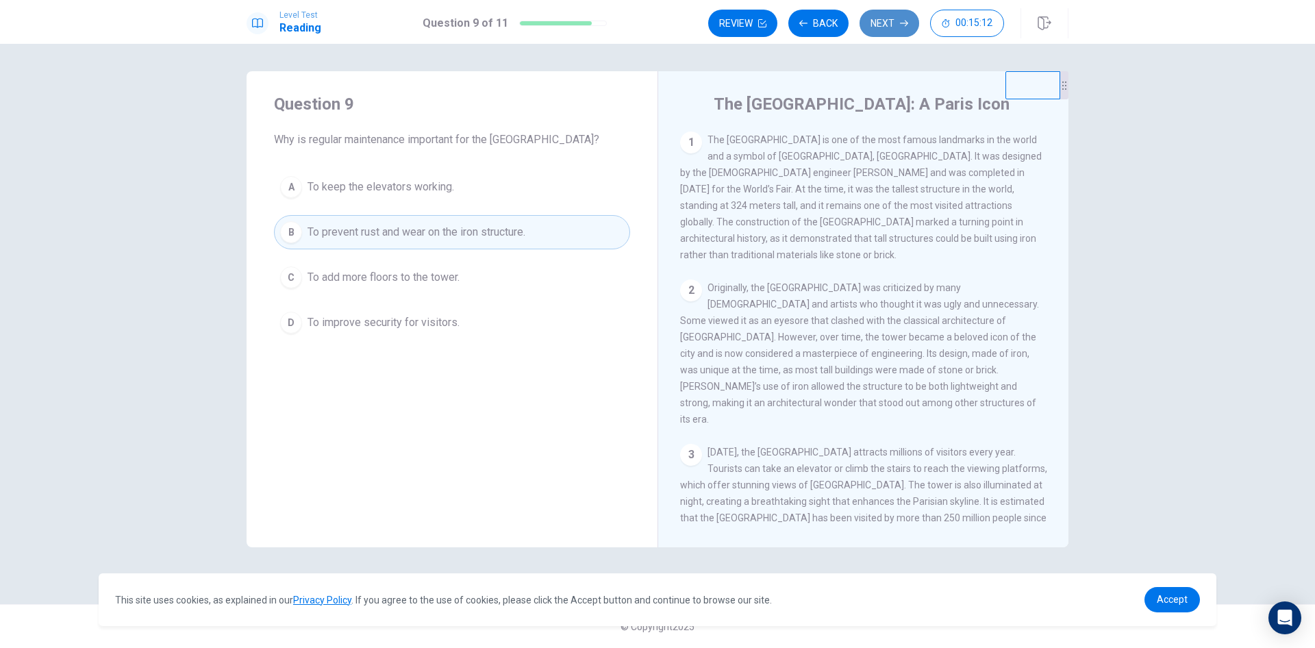
click at [896, 23] on button "Next" at bounding box center [890, 23] width 60 height 27
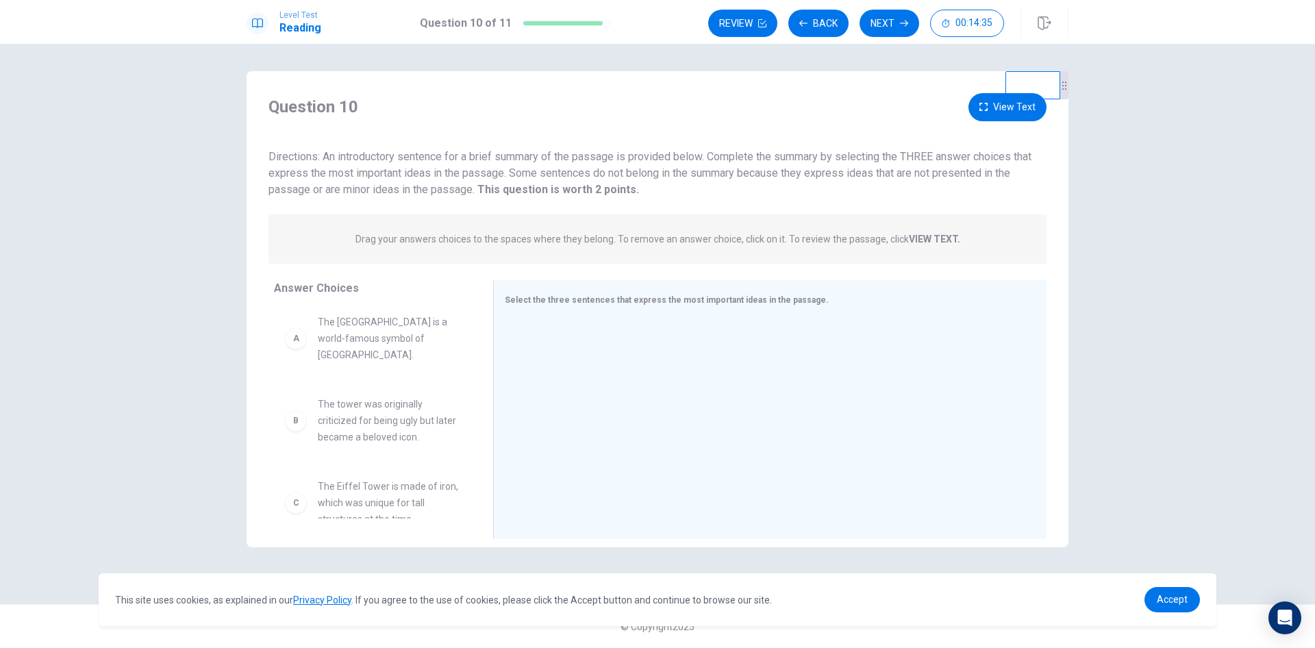
scroll to position [0, 0]
drag, startPoint x: 360, startPoint y: 334, endPoint x: 691, endPoint y: 410, distance: 340.2
drag, startPoint x: 358, startPoint y: 348, endPoint x: 595, endPoint y: 430, distance: 250.2
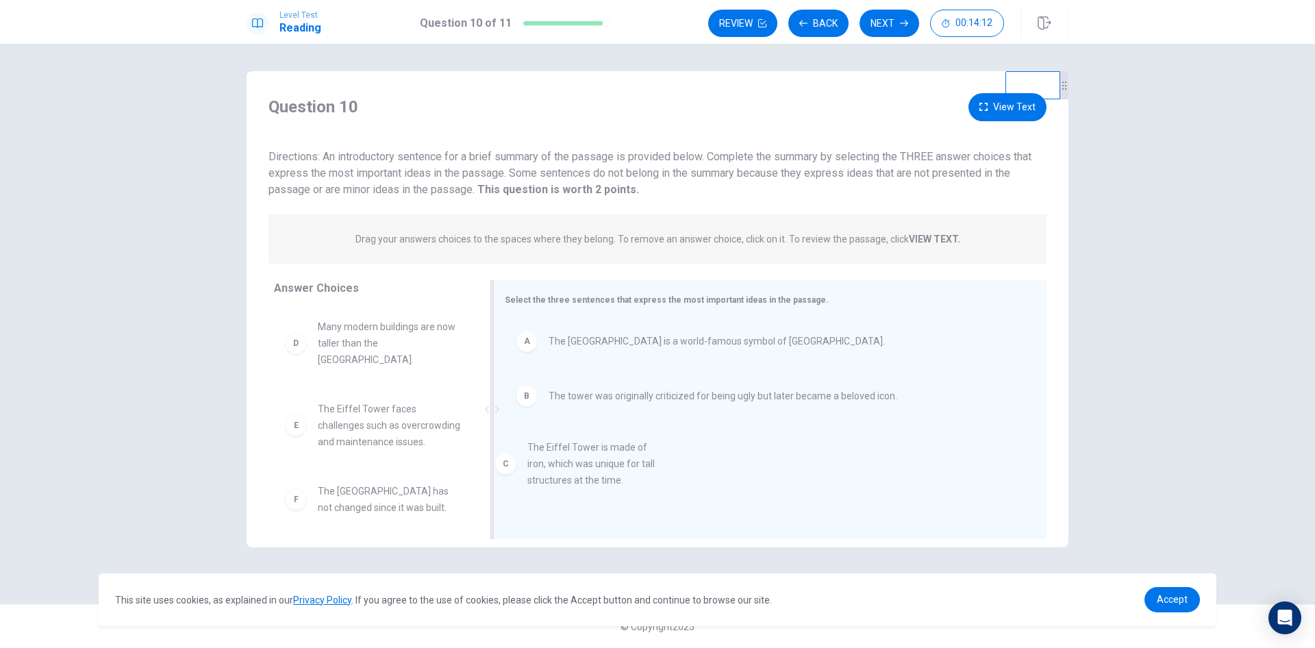
drag, startPoint x: 359, startPoint y: 340, endPoint x: 573, endPoint y: 463, distance: 247.0
click at [897, 18] on button "Next" at bounding box center [890, 23] width 60 height 27
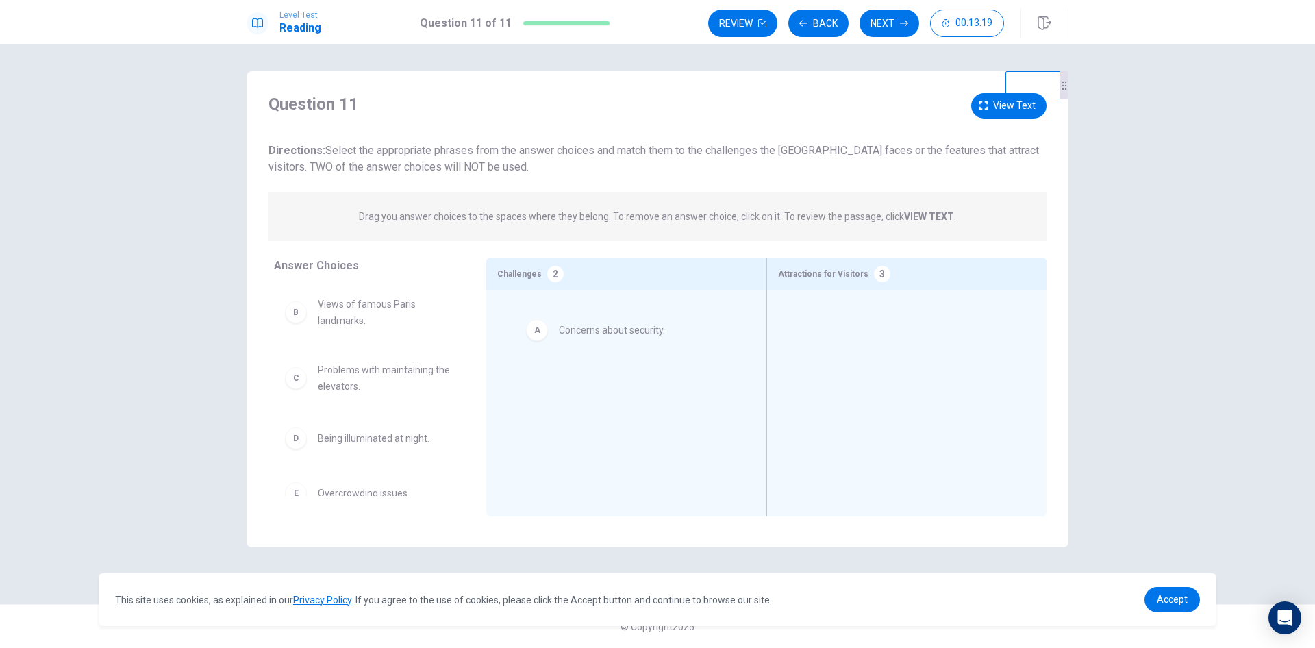
drag, startPoint x: 346, startPoint y: 310, endPoint x: 580, endPoint y: 334, distance: 234.8
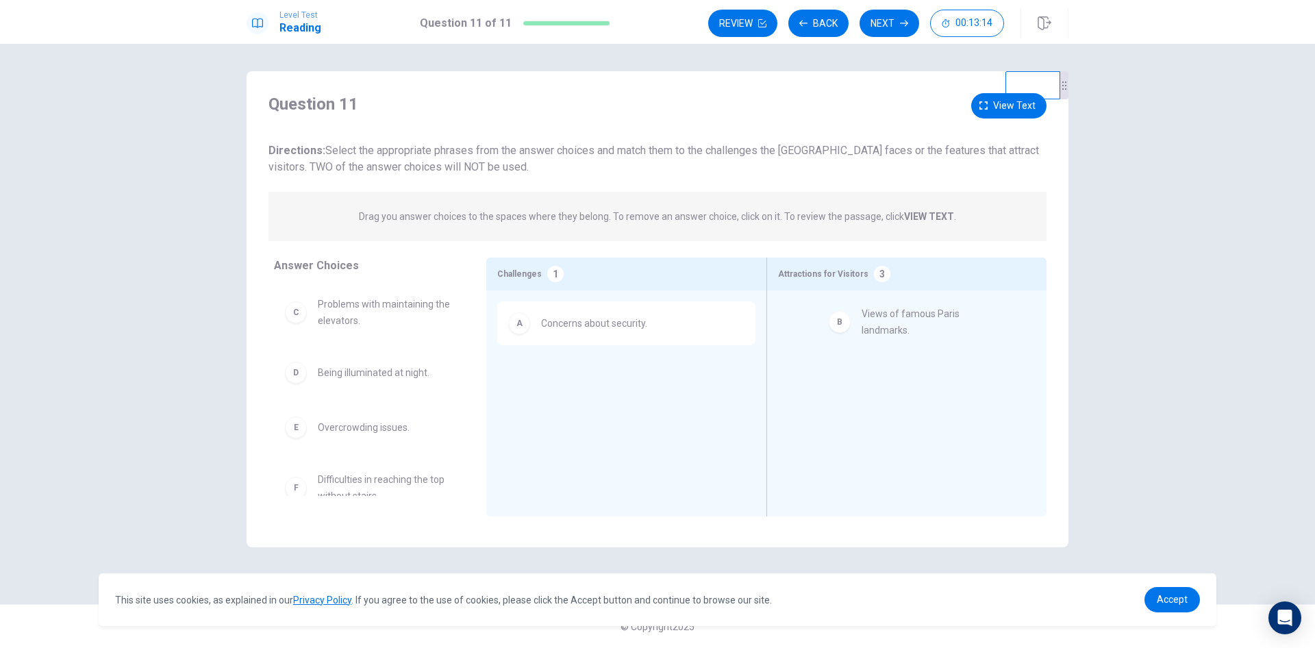
drag, startPoint x: 338, startPoint y: 309, endPoint x: 884, endPoint y: 319, distance: 546.8
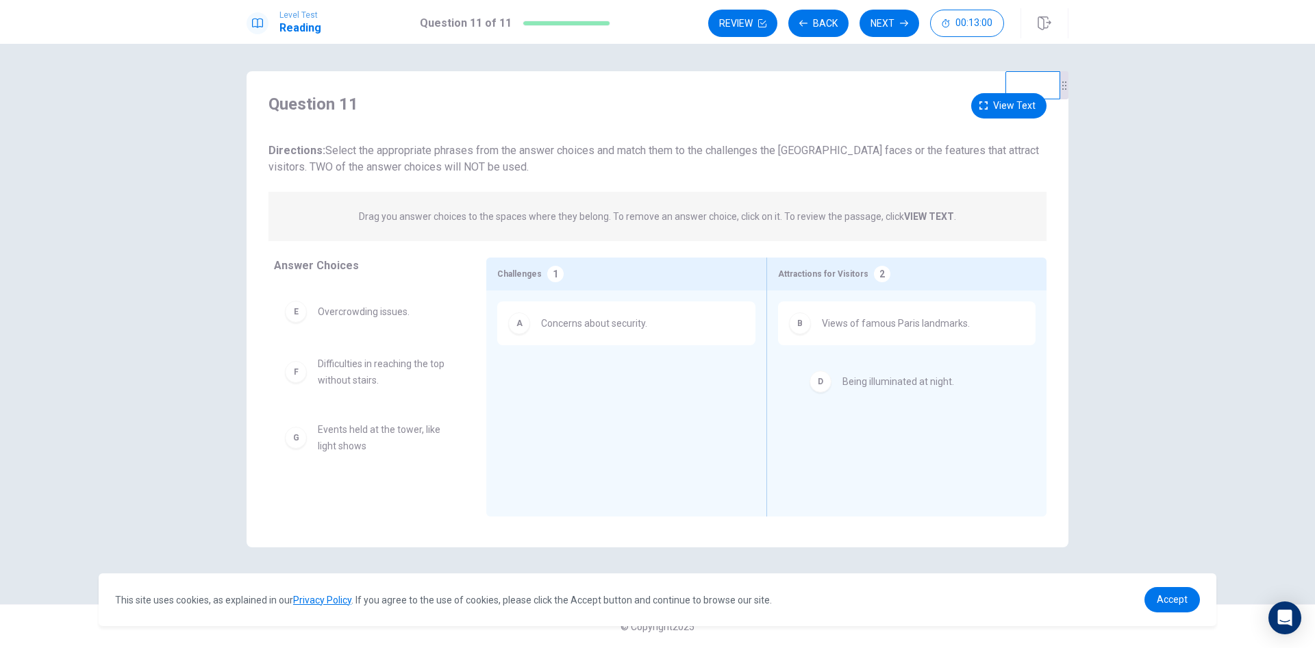
drag, startPoint x: 344, startPoint y: 308, endPoint x: 869, endPoint y: 386, distance: 530.5
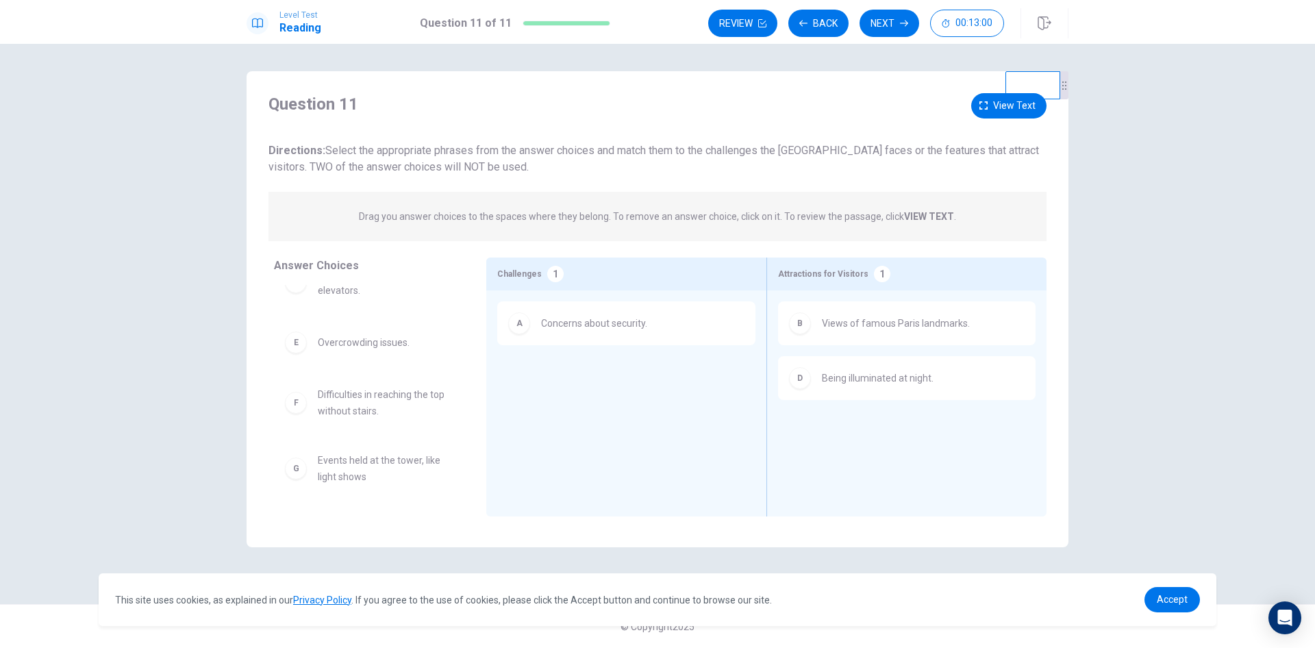
scroll to position [30, 0]
drag, startPoint x: 342, startPoint y: 345, endPoint x: 547, endPoint y: 377, distance: 207.4
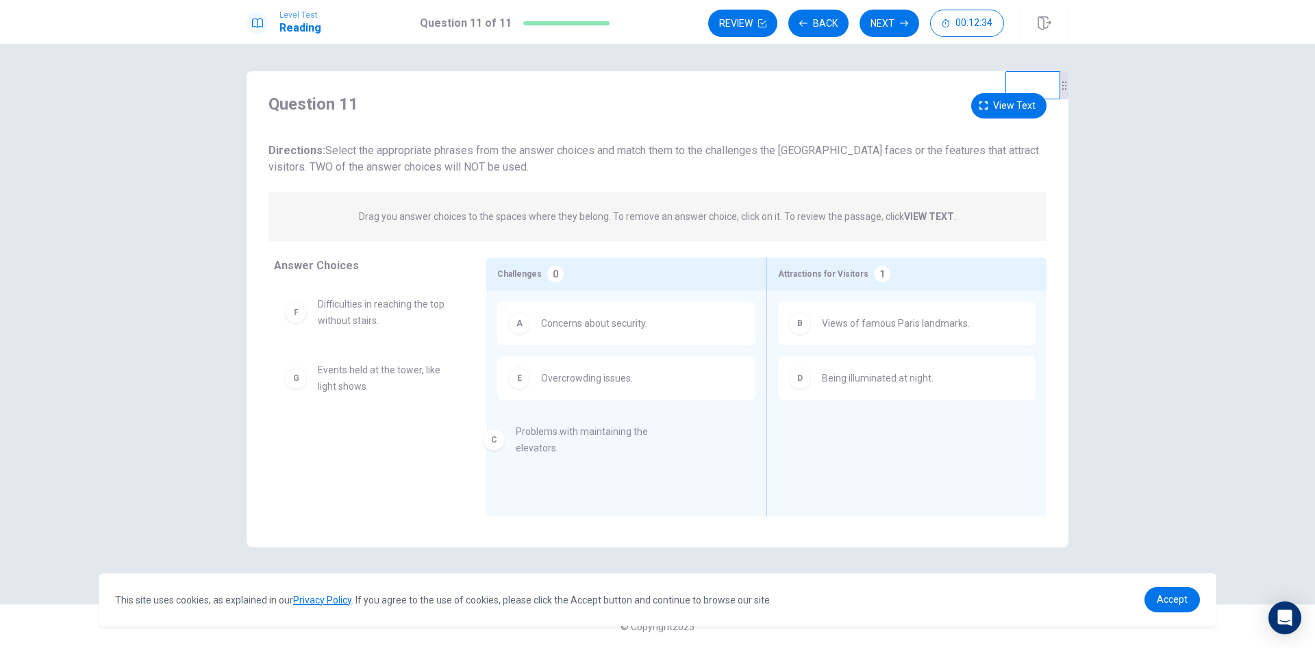
drag, startPoint x: 349, startPoint y: 312, endPoint x: 552, endPoint y: 441, distance: 240.6
drag, startPoint x: 374, startPoint y: 311, endPoint x: 586, endPoint y: 478, distance: 269.3
drag, startPoint x: 351, startPoint y: 316, endPoint x: 884, endPoint y: 444, distance: 547.5
drag, startPoint x: 856, startPoint y: 384, endPoint x: 359, endPoint y: 443, distance: 500.9
drag, startPoint x: 356, startPoint y: 451, endPoint x: 863, endPoint y: 447, distance: 507.0
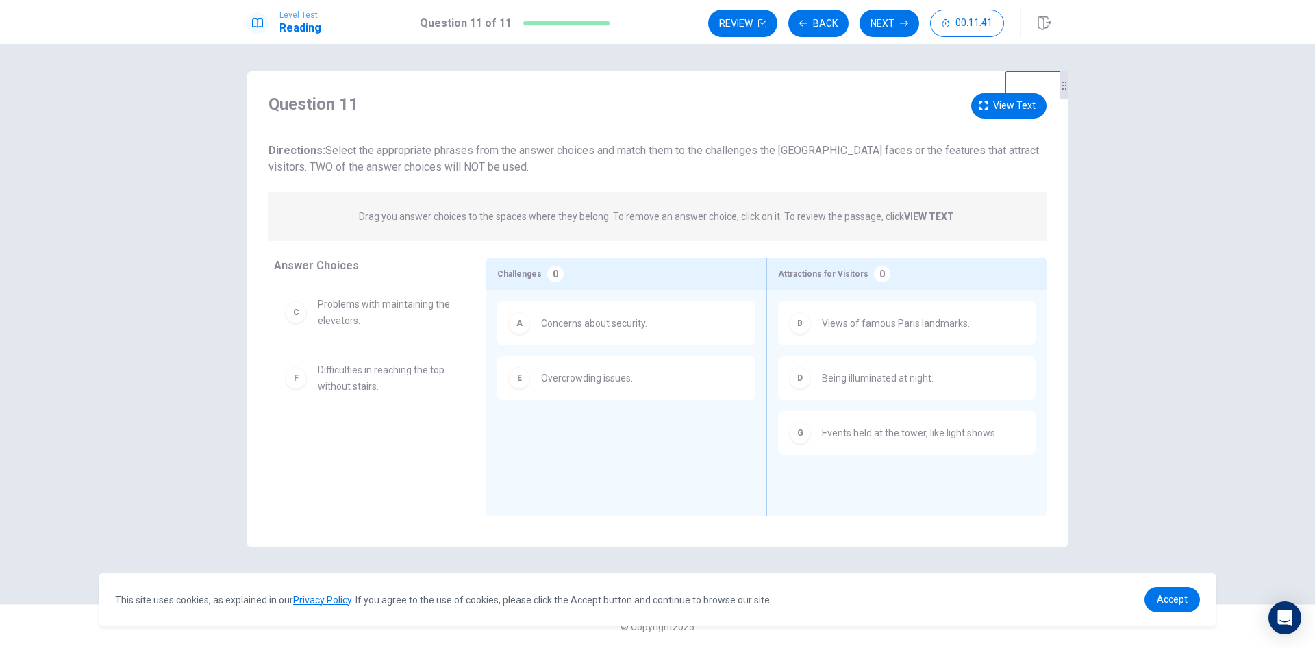
click at [827, 494] on div "Attractions for Visitors 0 B Views of famous Paris landmarks. D Being illuminat…" at bounding box center [907, 387] width 280 height 259
click at [884, 28] on button "Next" at bounding box center [890, 23] width 60 height 27
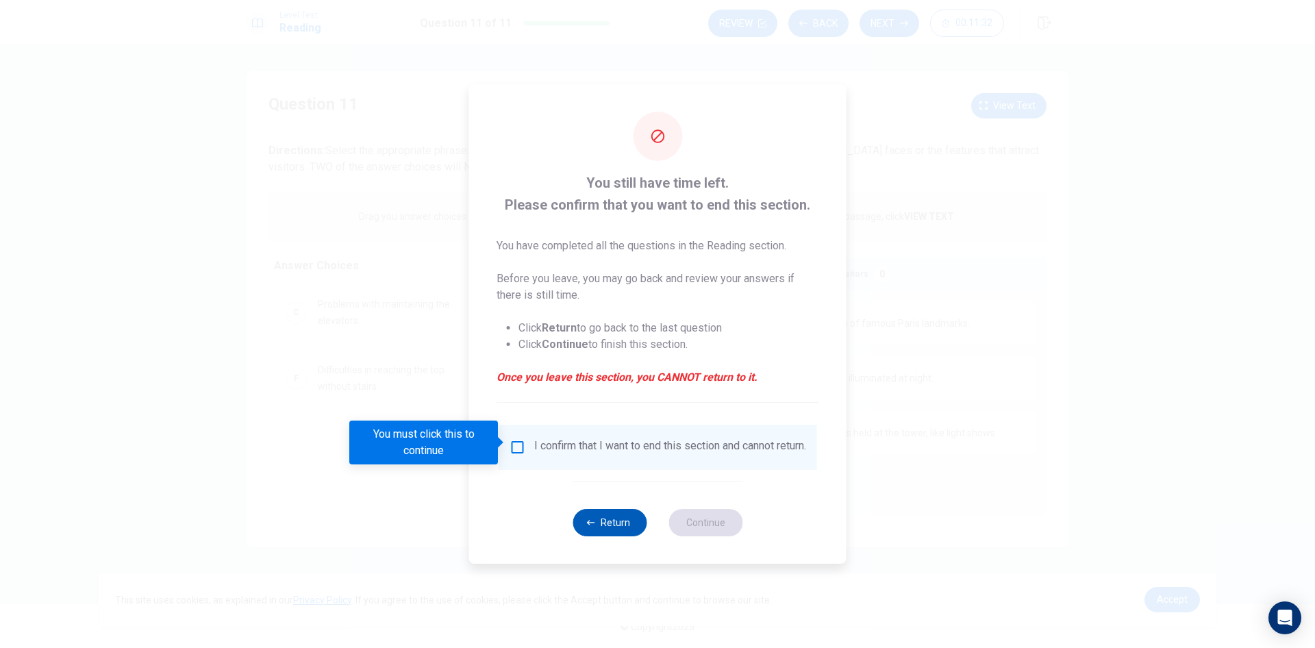
click at [619, 521] on button "Return" at bounding box center [610, 522] width 74 height 27
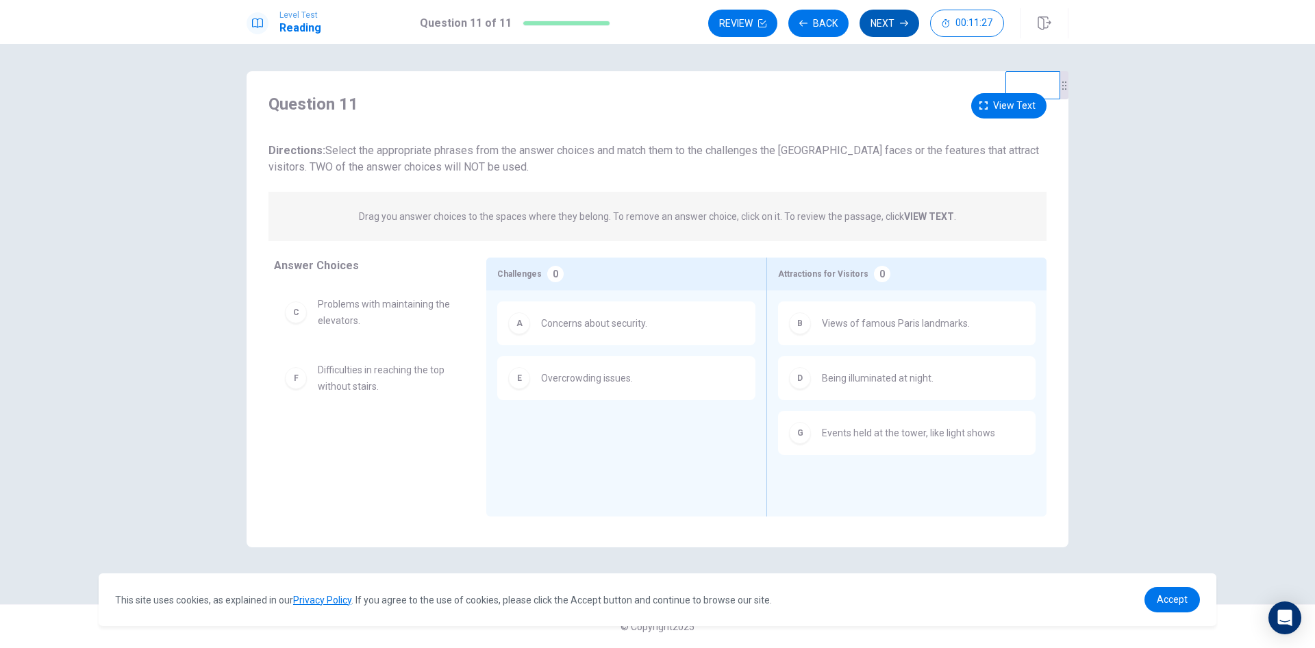
click at [889, 25] on button "Next" at bounding box center [890, 23] width 60 height 27
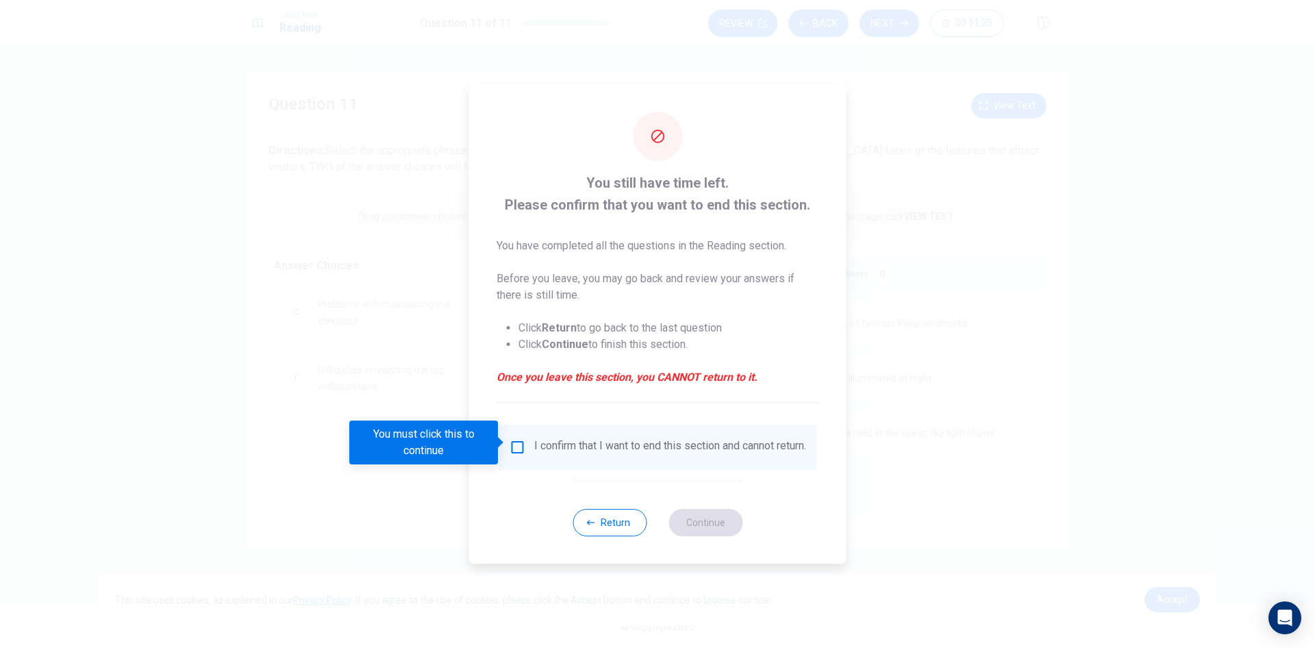
click at [505, 437] on span at bounding box center [502, 442] width 8 height 11
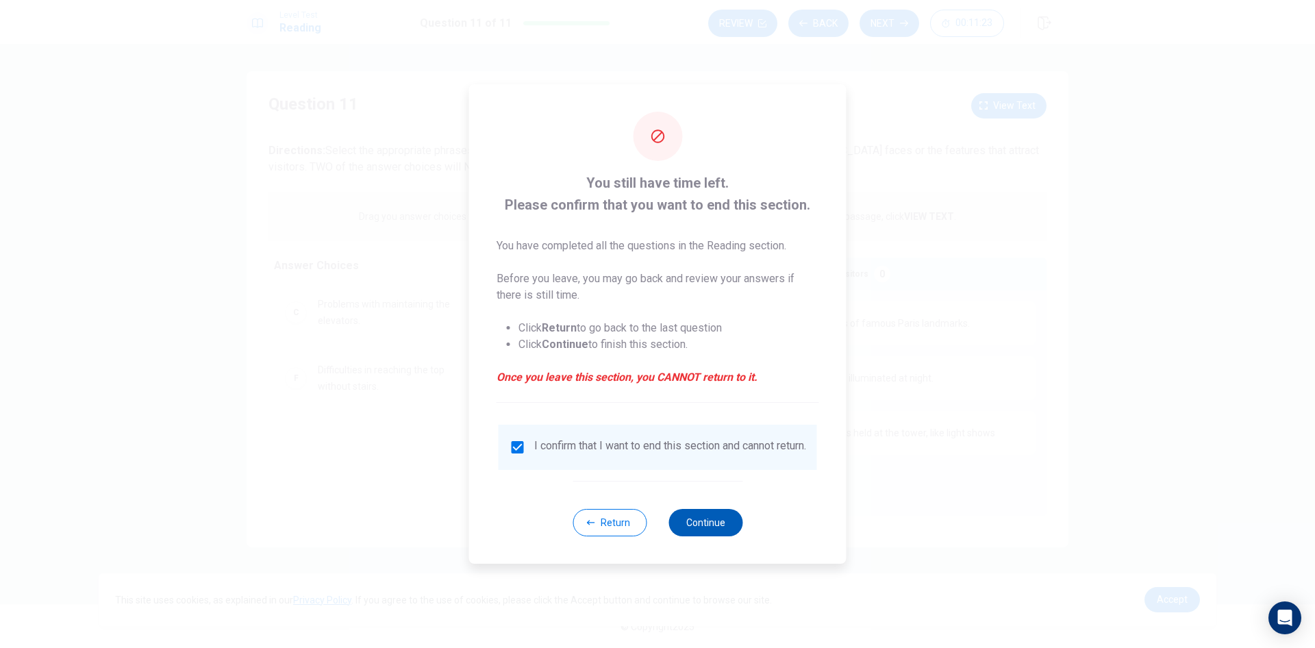
click at [694, 528] on button "Continue" at bounding box center [706, 522] width 74 height 27
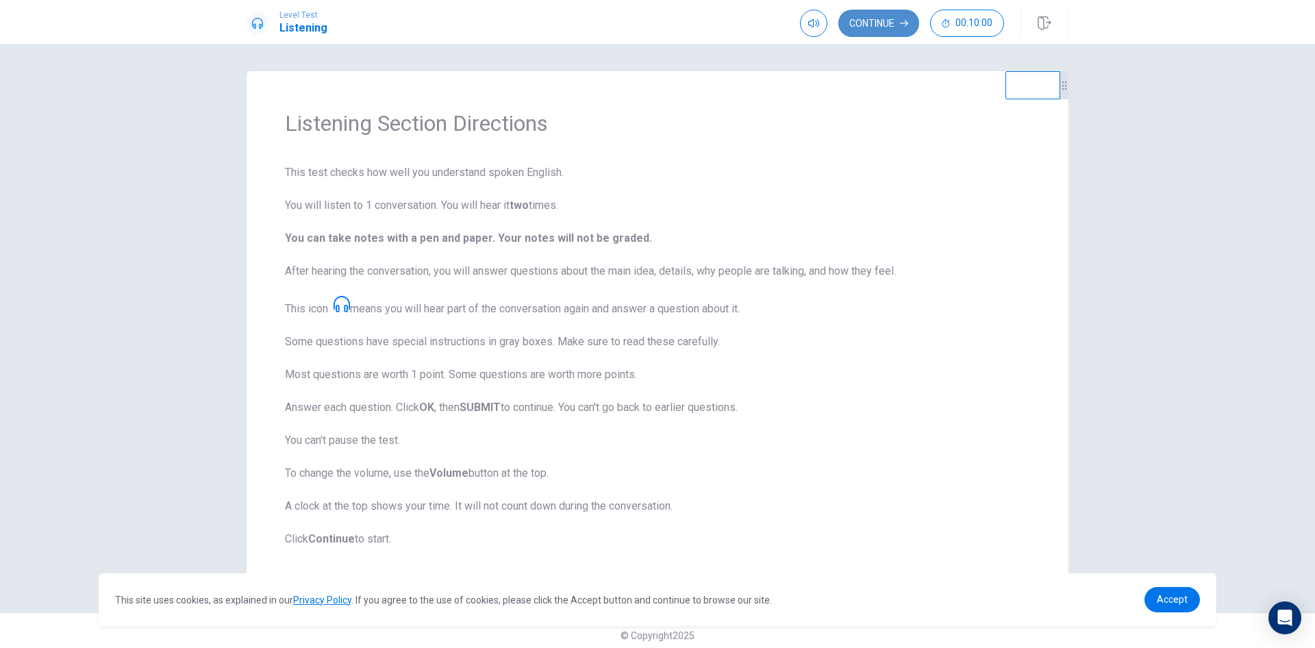
click at [880, 23] on button "Continue" at bounding box center [879, 23] width 81 height 27
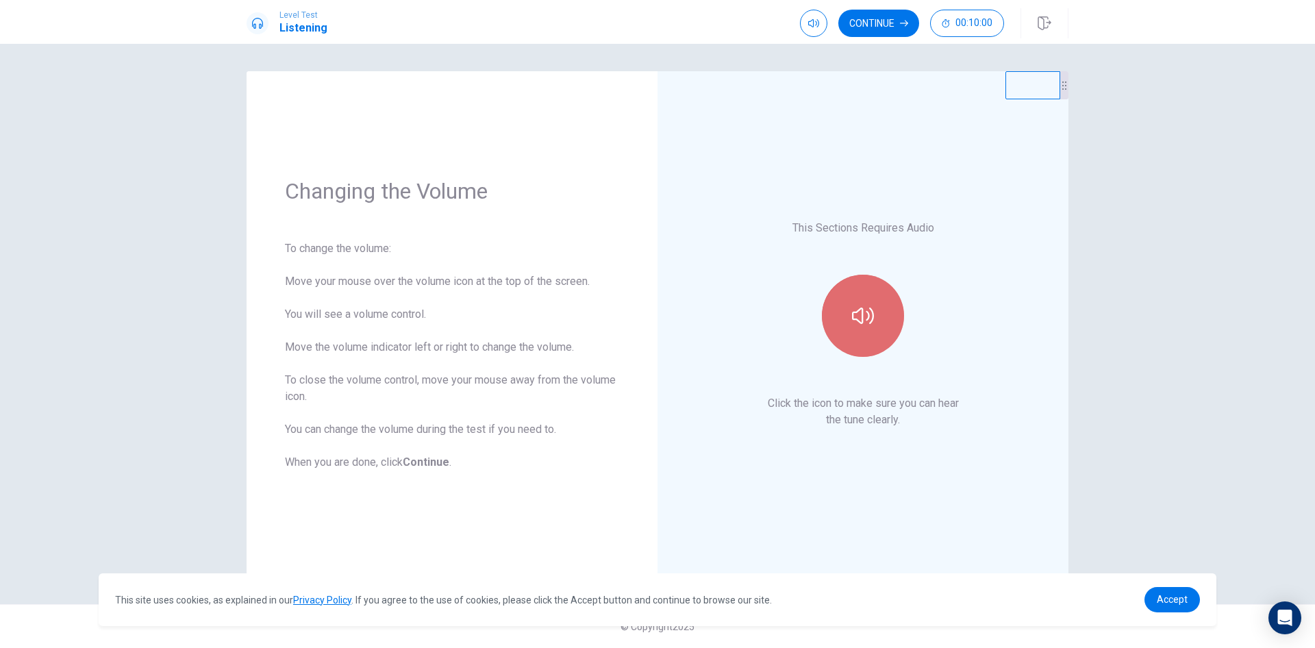
click at [852, 319] on button "button" at bounding box center [863, 316] width 82 height 82
click at [852, 318] on icon "button" at bounding box center [863, 316] width 22 height 16
click at [886, 23] on button "Continue" at bounding box center [879, 23] width 81 height 27
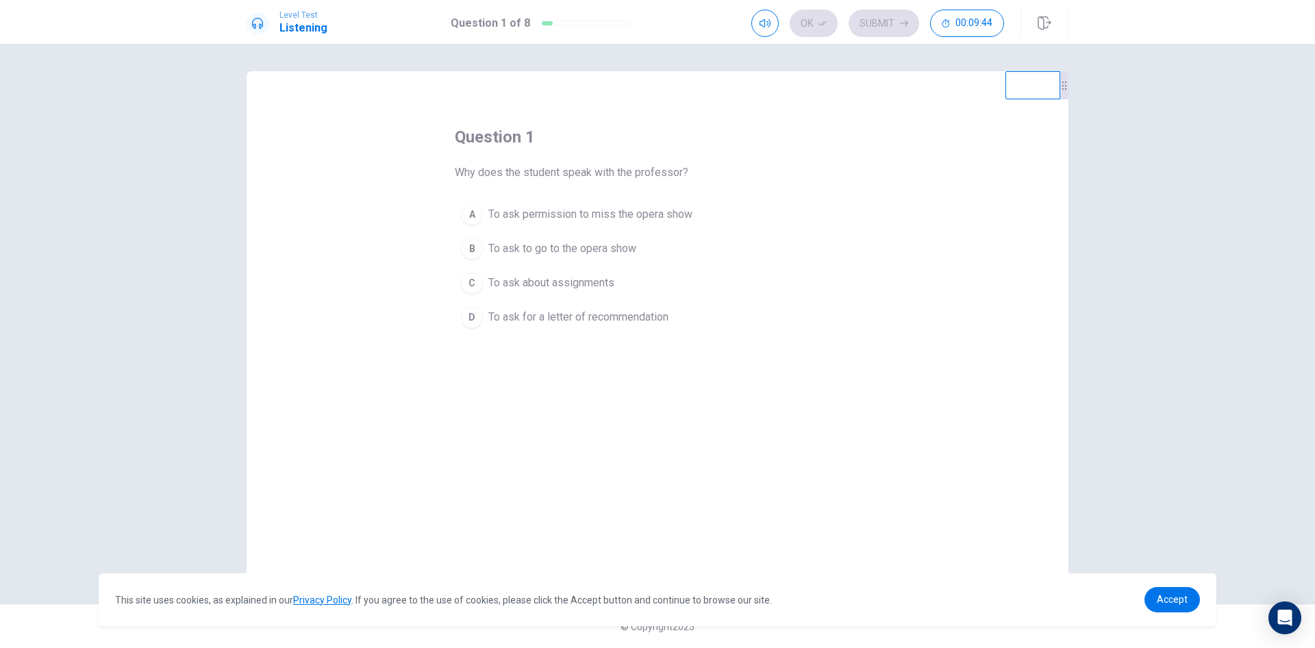
click at [469, 249] on div "B" at bounding box center [472, 249] width 22 height 22
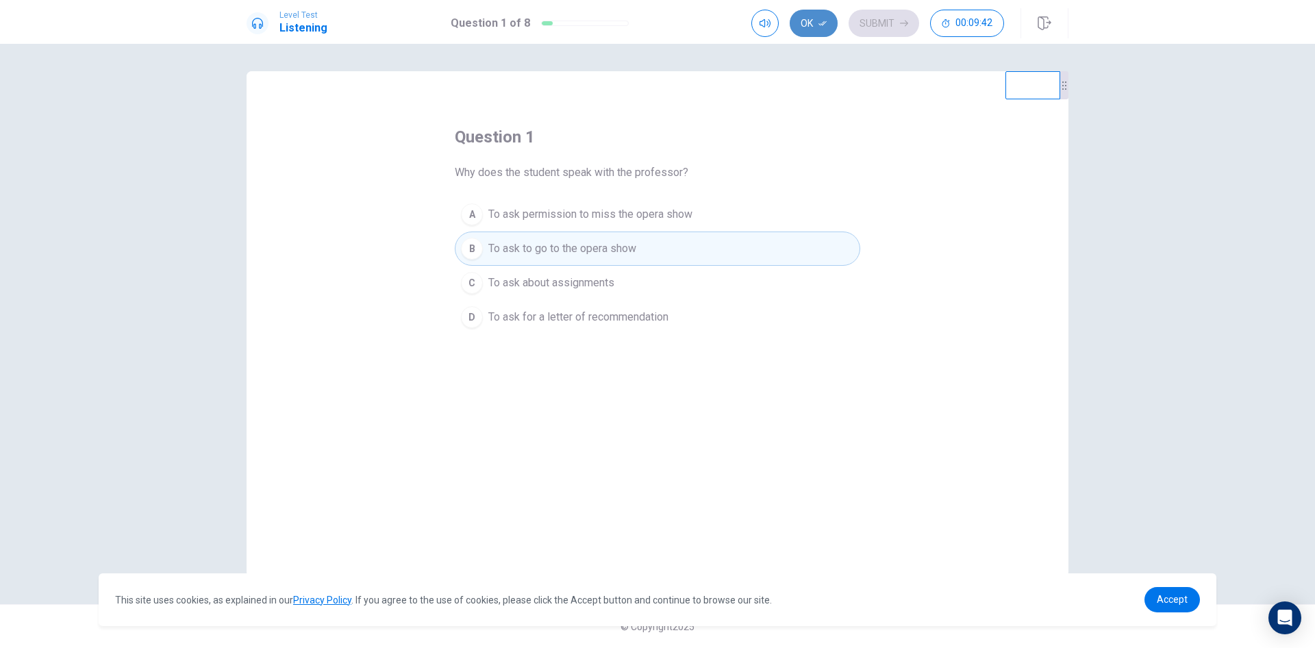
click at [819, 18] on button "Ok" at bounding box center [814, 23] width 48 height 27
click at [880, 20] on button "Submit" at bounding box center [884, 23] width 71 height 27
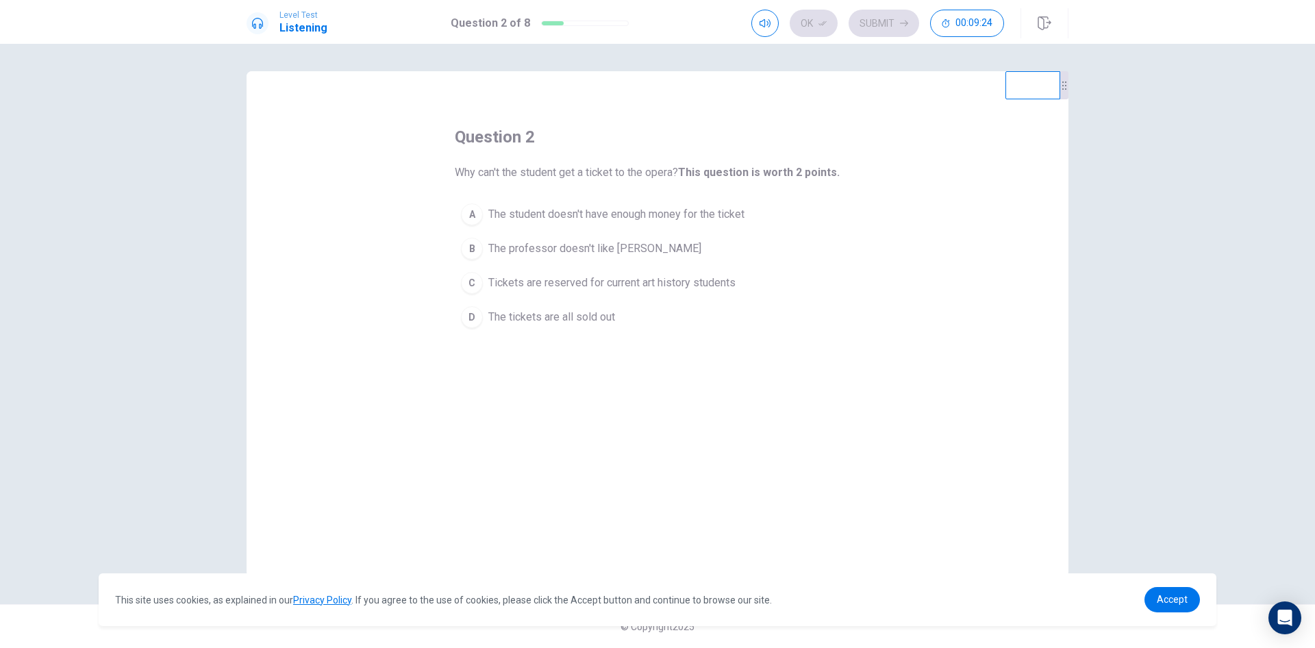
click at [473, 280] on div "C" at bounding box center [472, 283] width 22 height 22
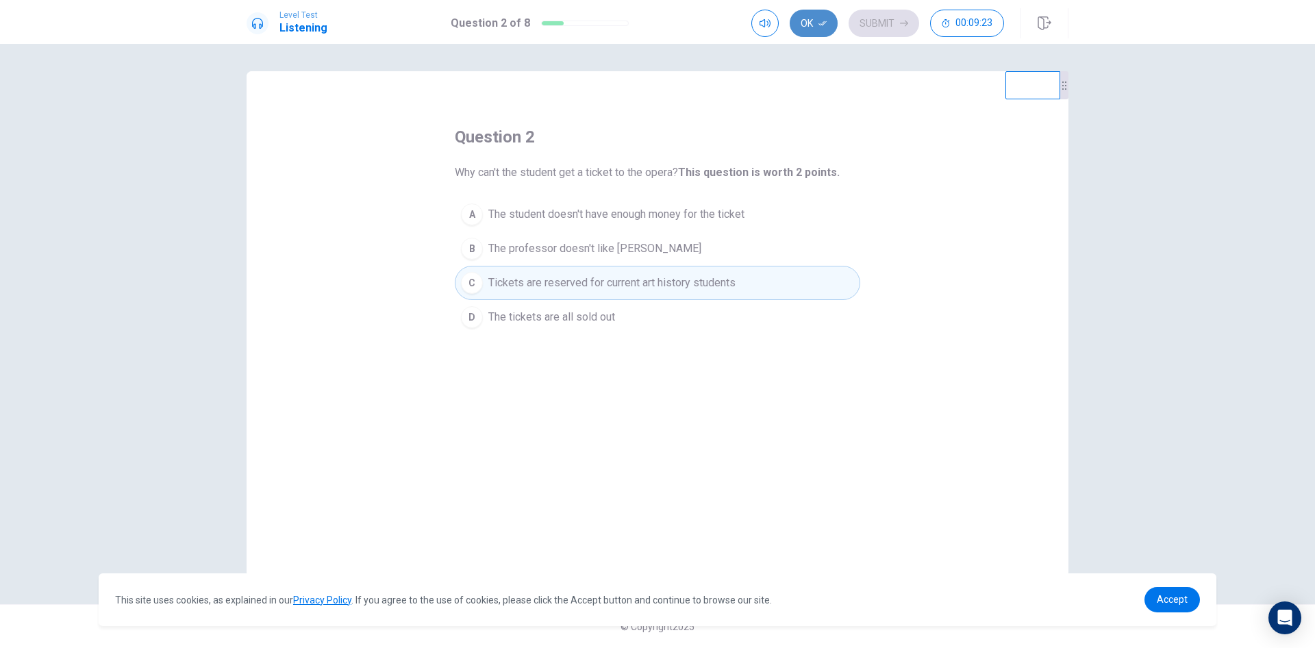
click at [806, 23] on button "Ok" at bounding box center [814, 23] width 48 height 27
click at [874, 28] on button "Submit" at bounding box center [884, 23] width 71 height 27
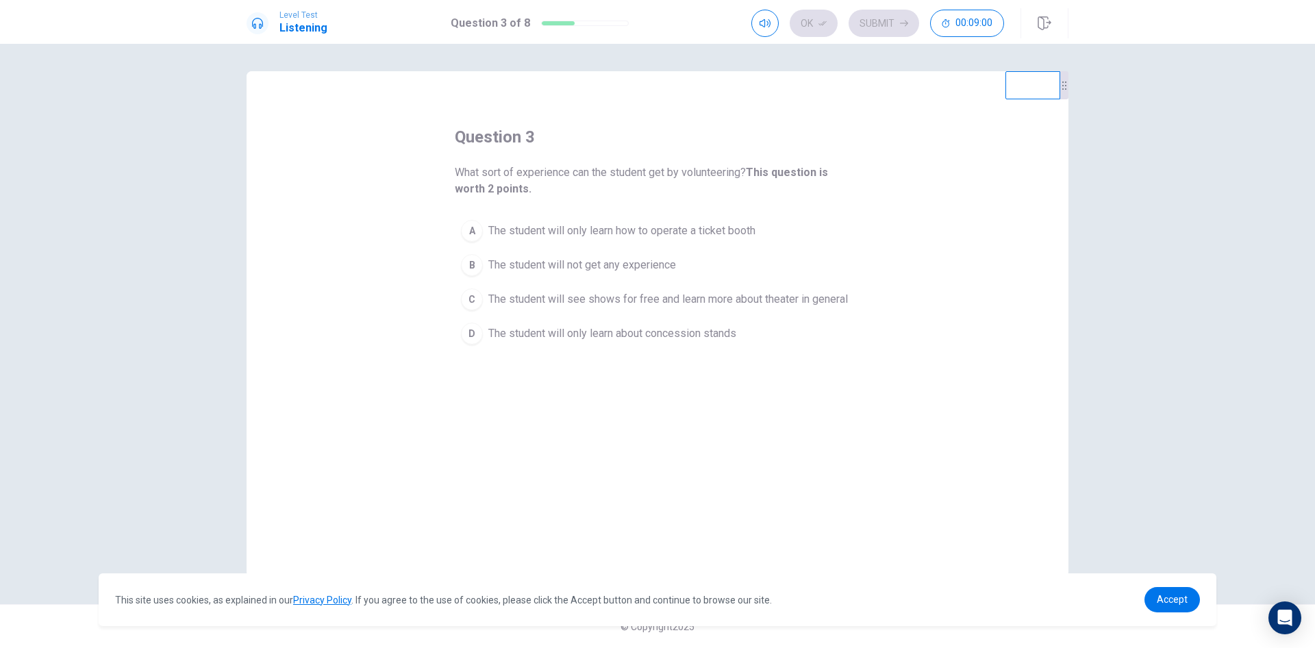
click at [473, 303] on div "C" at bounding box center [472, 299] width 22 height 22
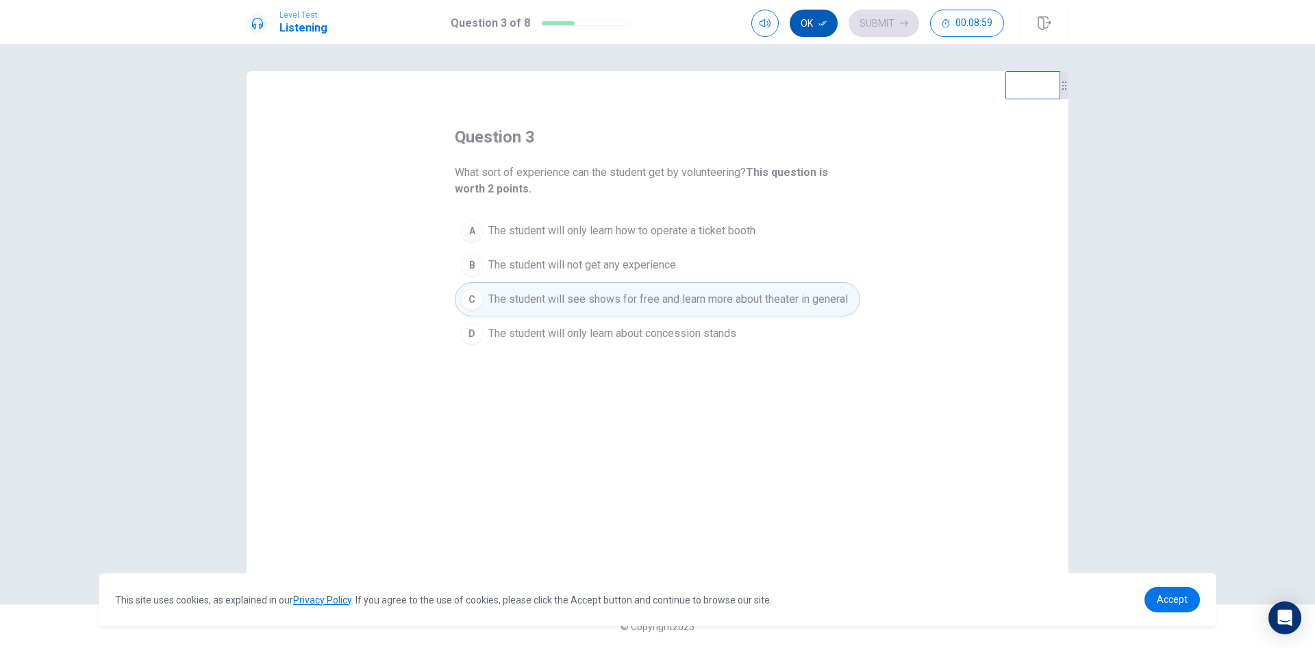
click at [822, 14] on button "Ok" at bounding box center [814, 23] width 48 height 27
click at [892, 25] on button "Submit" at bounding box center [884, 23] width 71 height 27
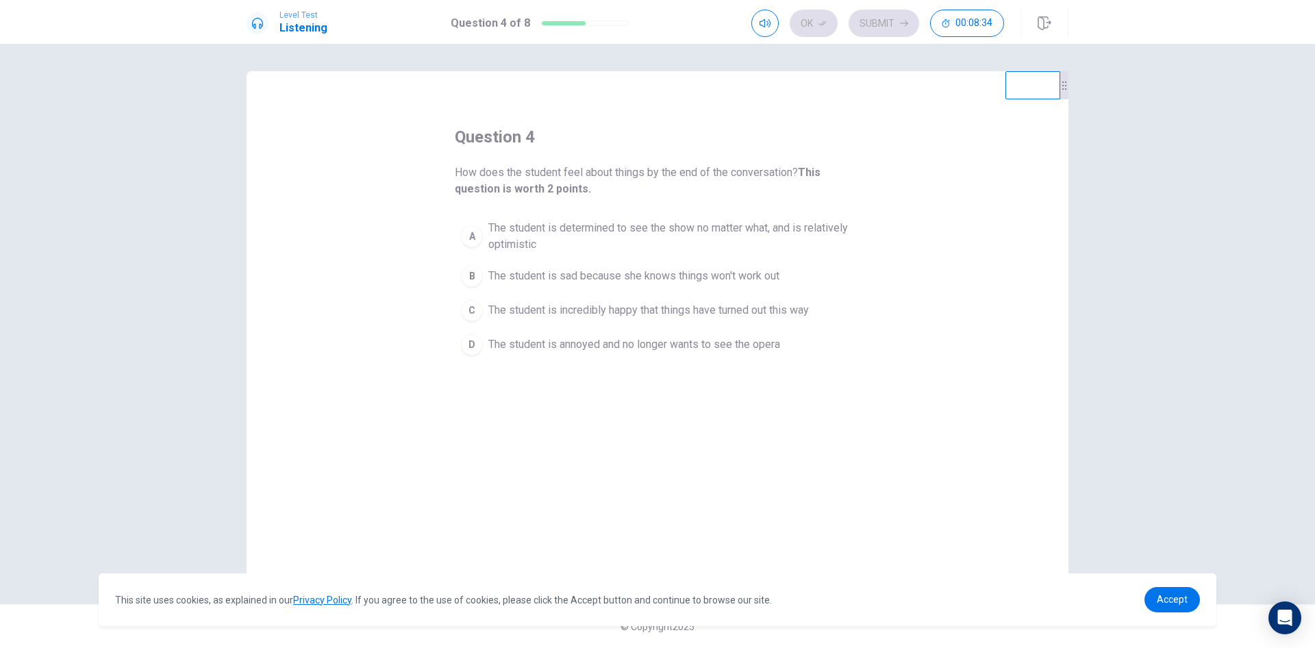
click at [469, 239] on div "A" at bounding box center [472, 236] width 22 height 22
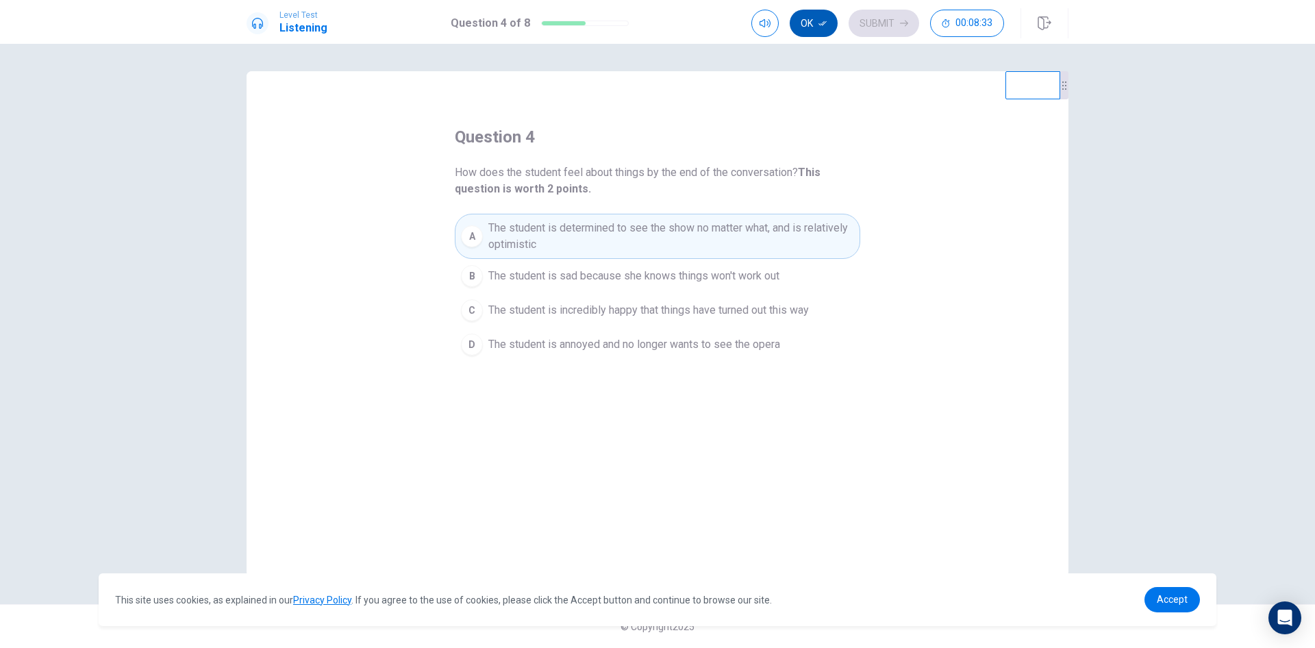
click at [822, 23] on icon "button" at bounding box center [823, 23] width 8 height 8
click at [876, 27] on button "Submit" at bounding box center [884, 23] width 71 height 27
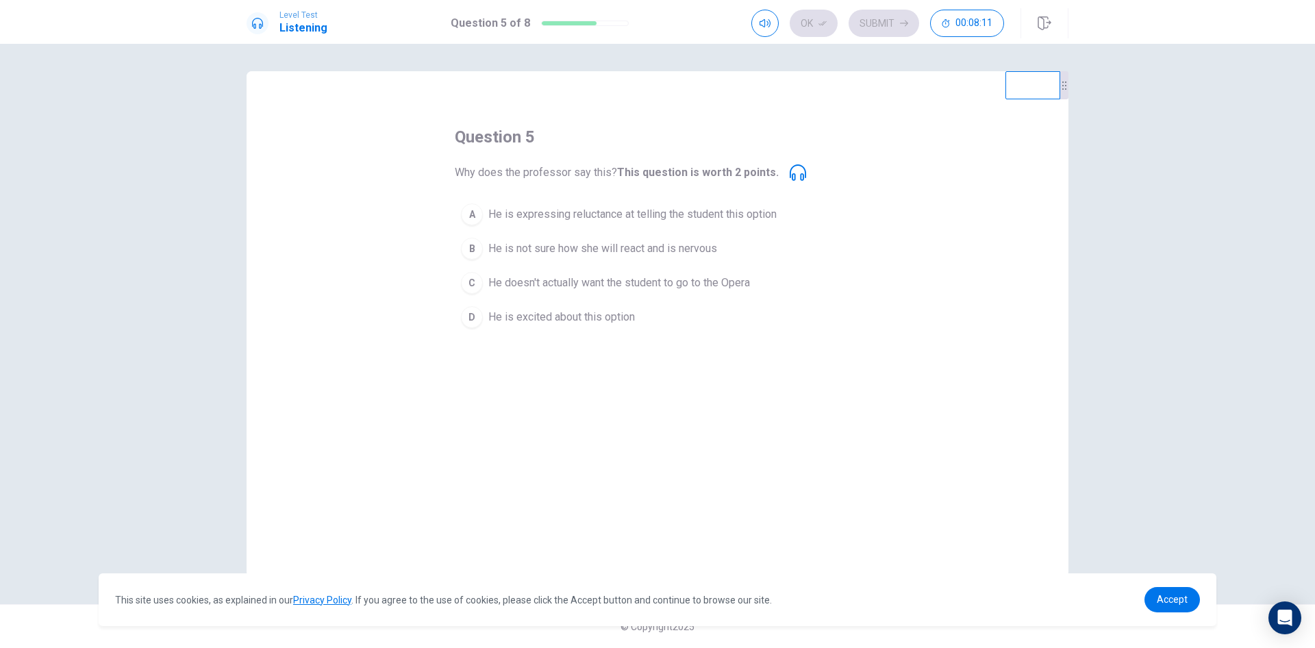
click at [476, 214] on div "A" at bounding box center [472, 214] width 22 height 22
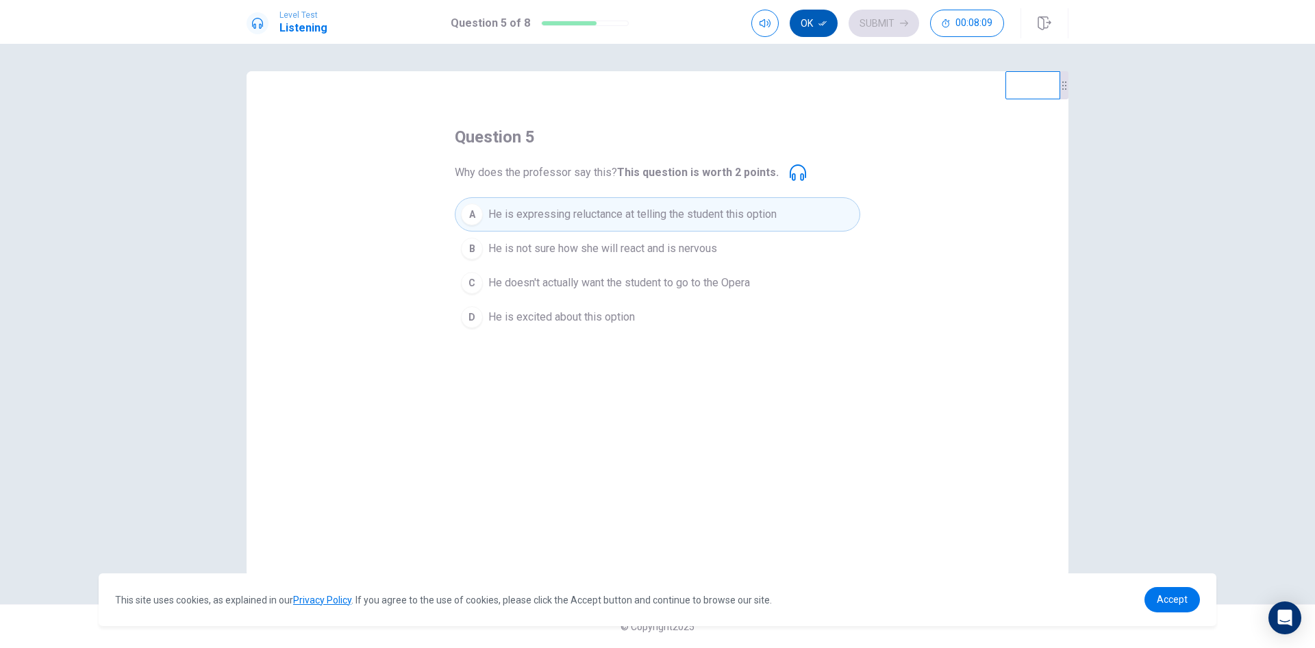
click at [809, 24] on button "Ok" at bounding box center [814, 23] width 48 height 27
click at [874, 30] on button "Submit" at bounding box center [884, 23] width 71 height 27
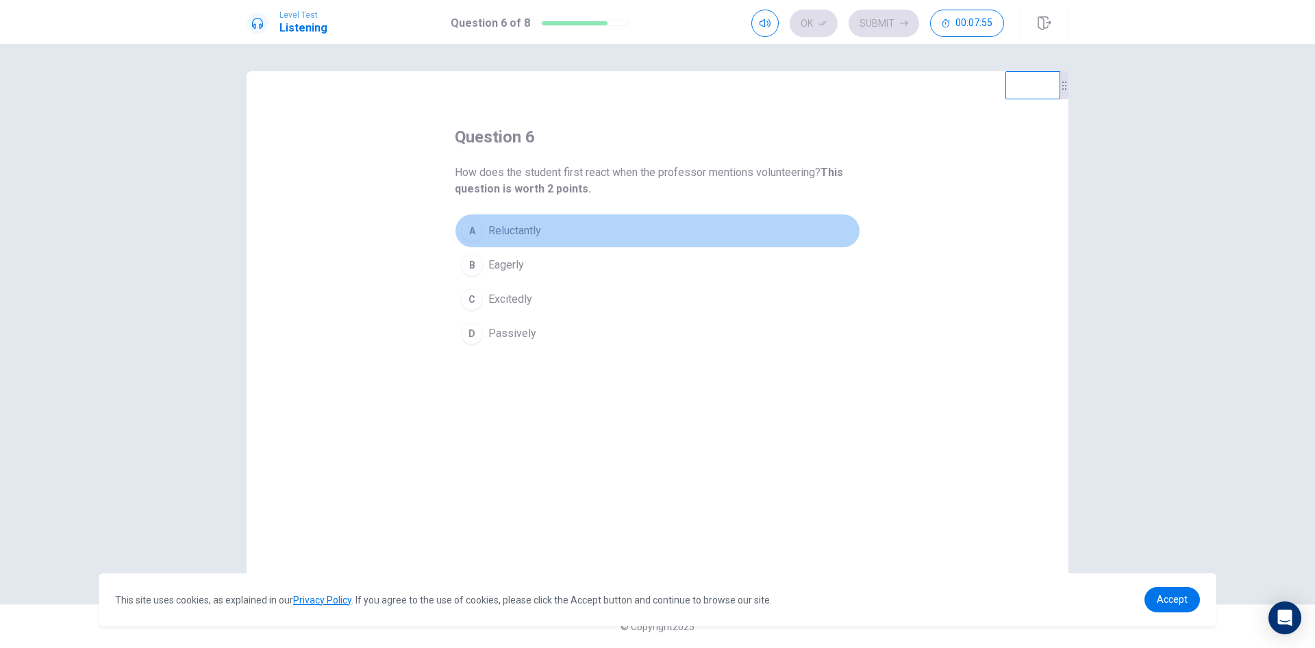
click at [471, 229] on div "A" at bounding box center [472, 231] width 22 height 22
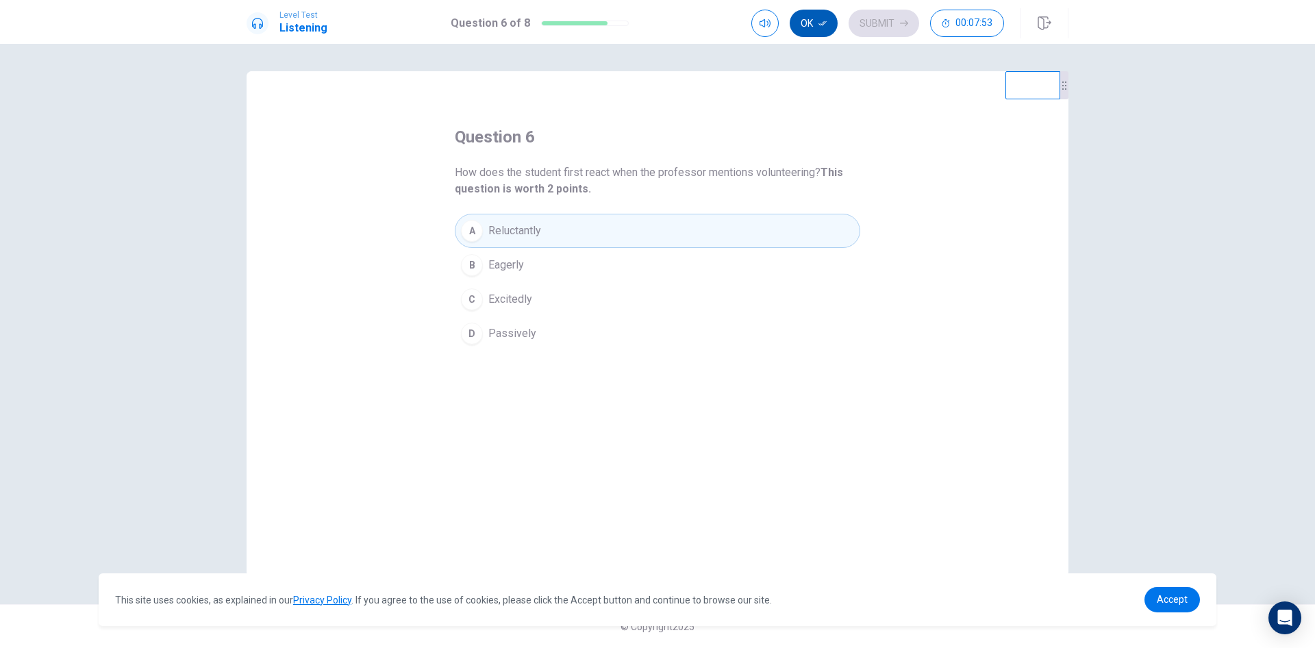
click at [804, 23] on button "Ok" at bounding box center [814, 23] width 48 height 27
click at [889, 24] on button "Submit" at bounding box center [884, 23] width 71 height 27
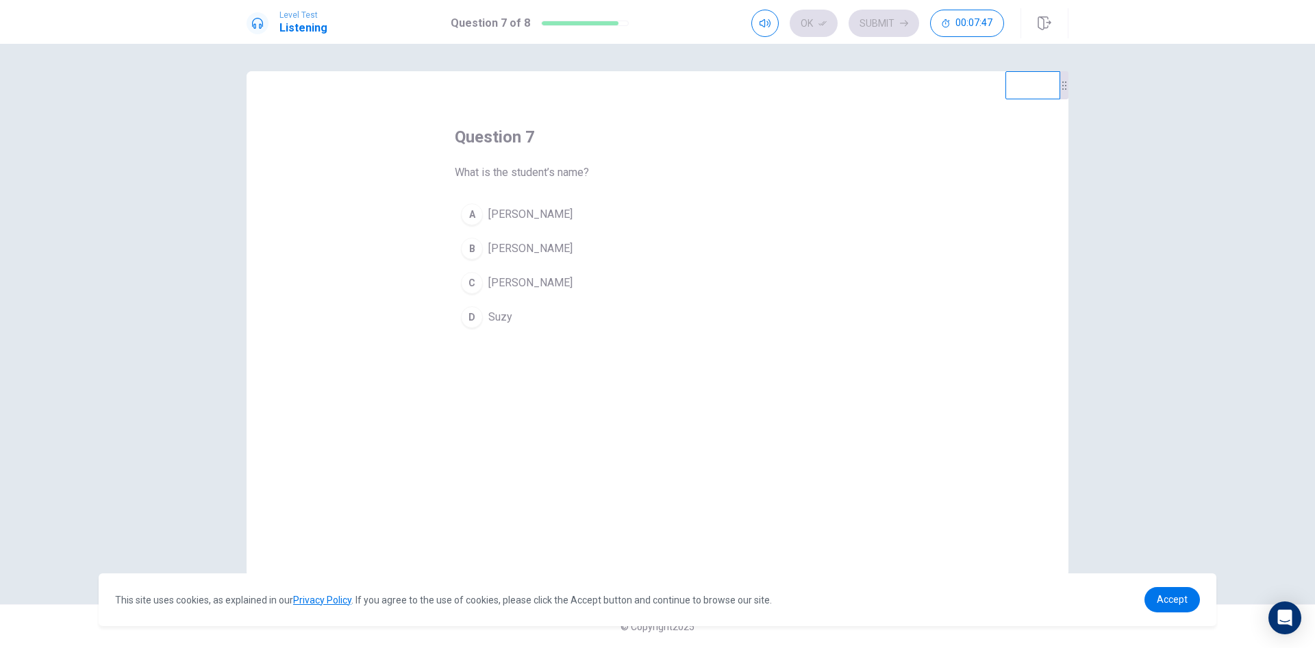
click at [473, 282] on div "C" at bounding box center [472, 283] width 22 height 22
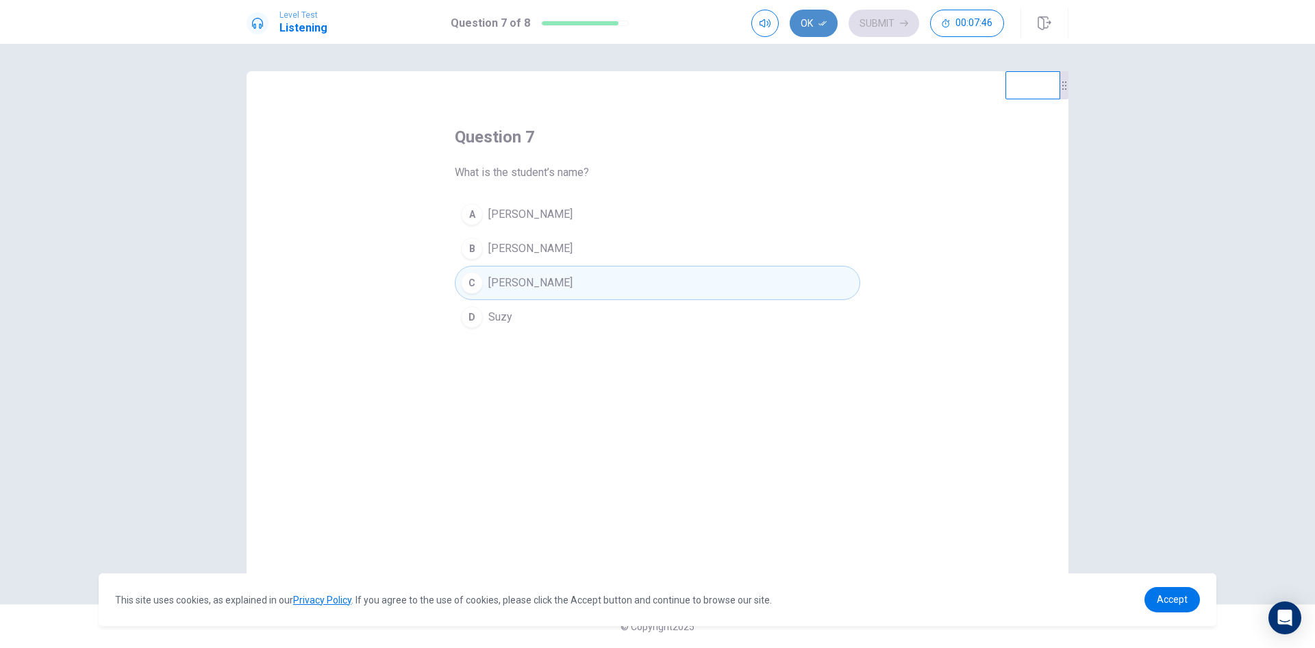
click at [811, 25] on button "Ok" at bounding box center [814, 23] width 48 height 27
click at [890, 27] on button "Submit" at bounding box center [884, 23] width 71 height 27
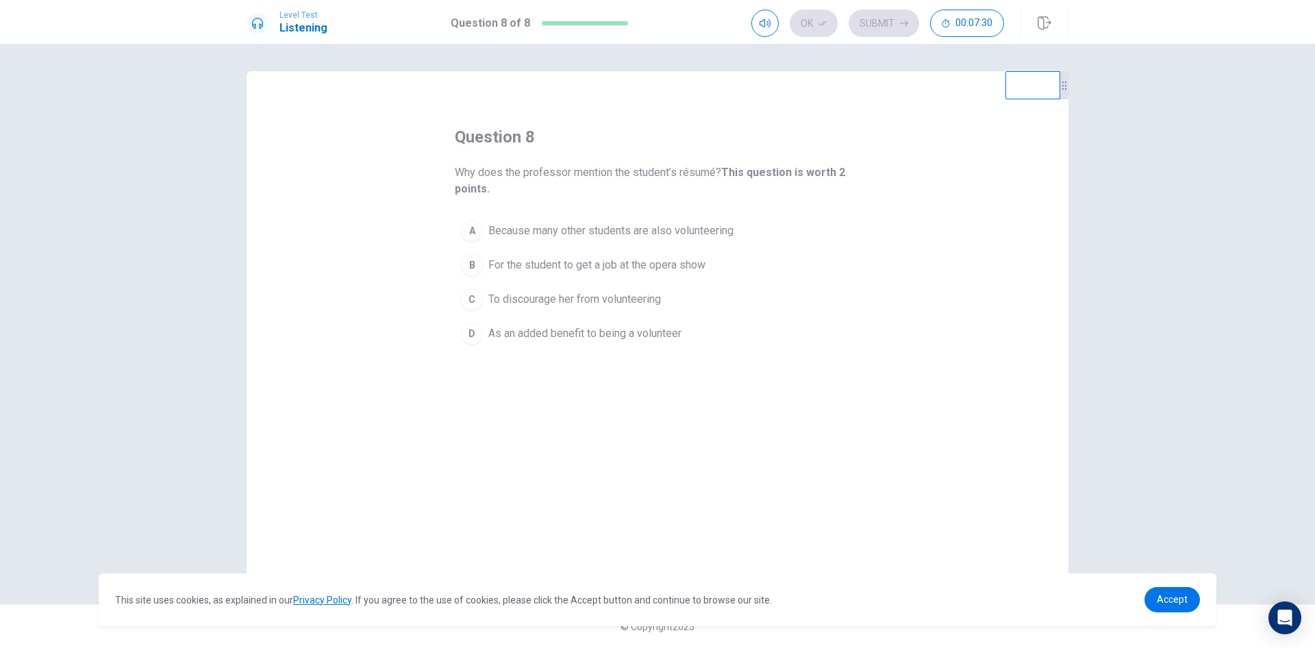
click at [468, 299] on div "C" at bounding box center [472, 299] width 22 height 22
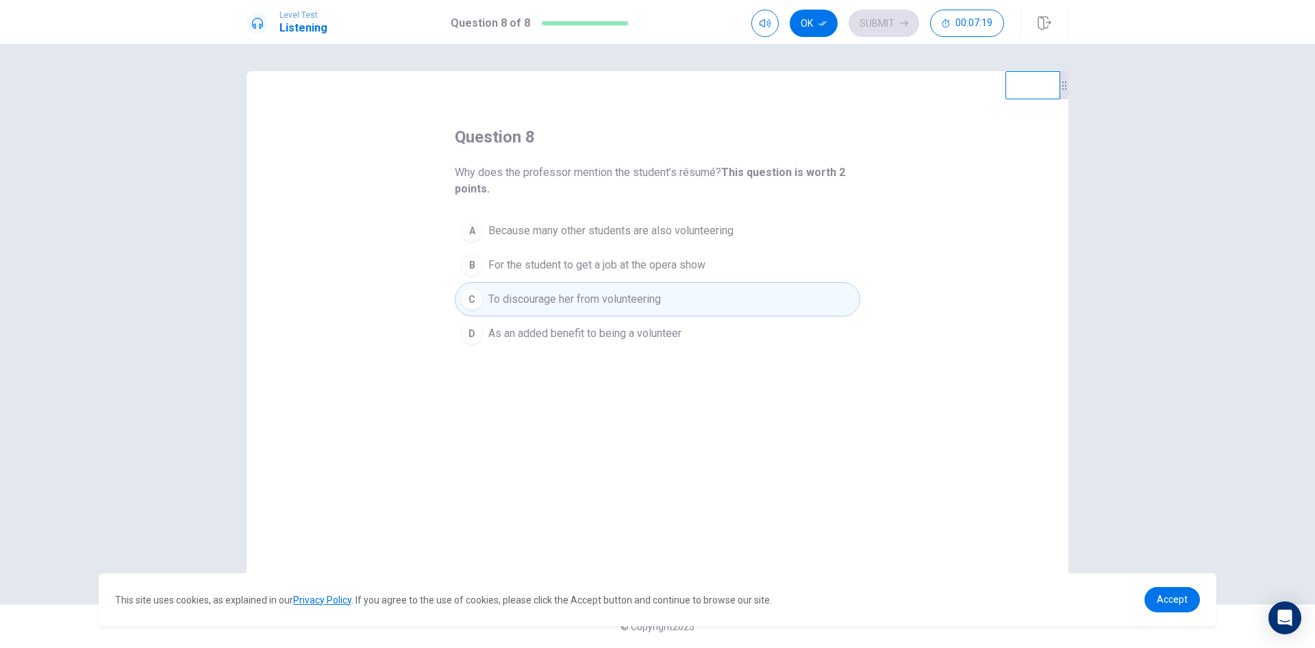
click at [471, 334] on div "D" at bounding box center [472, 334] width 22 height 22
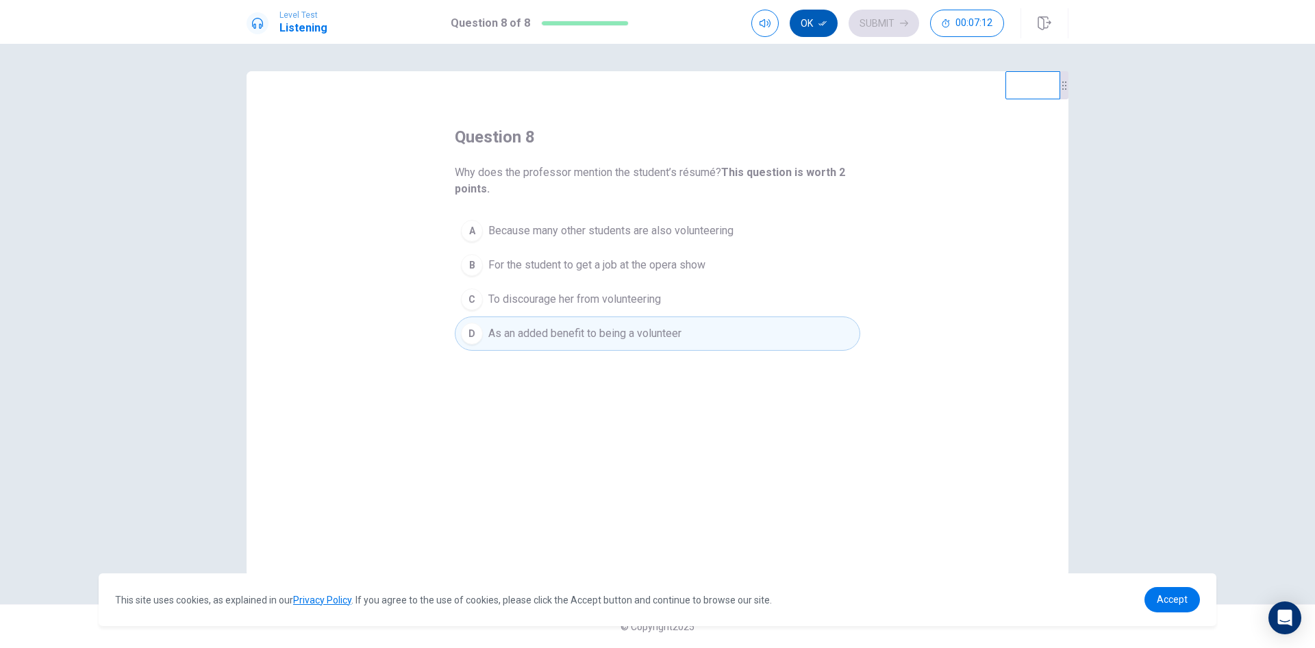
click at [815, 17] on button "Ok" at bounding box center [814, 23] width 48 height 27
click at [881, 22] on button "Submit" at bounding box center [884, 23] width 71 height 27
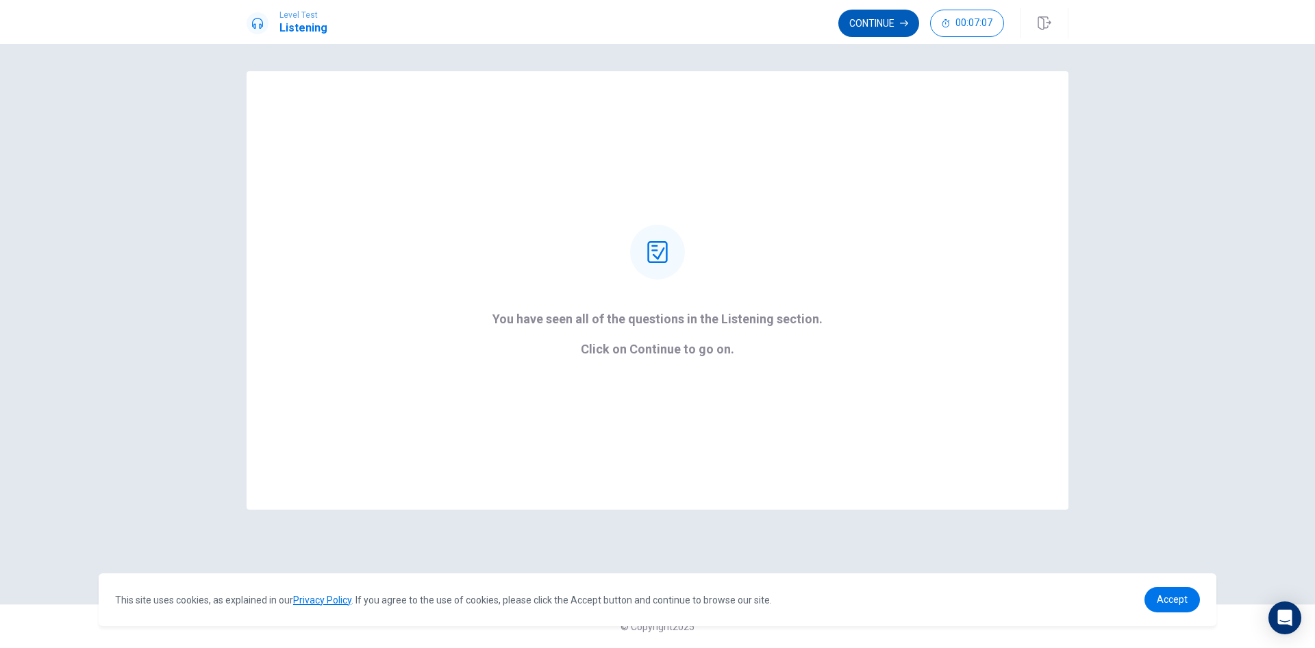
click at [882, 28] on button "Continue" at bounding box center [879, 23] width 81 height 27
click at [884, 21] on button "Continue" at bounding box center [879, 23] width 81 height 27
click at [868, 15] on button "Continue" at bounding box center [879, 23] width 81 height 27
click at [871, 21] on button "Continue" at bounding box center [879, 23] width 81 height 27
click at [865, 25] on button "Continue" at bounding box center [879, 23] width 81 height 27
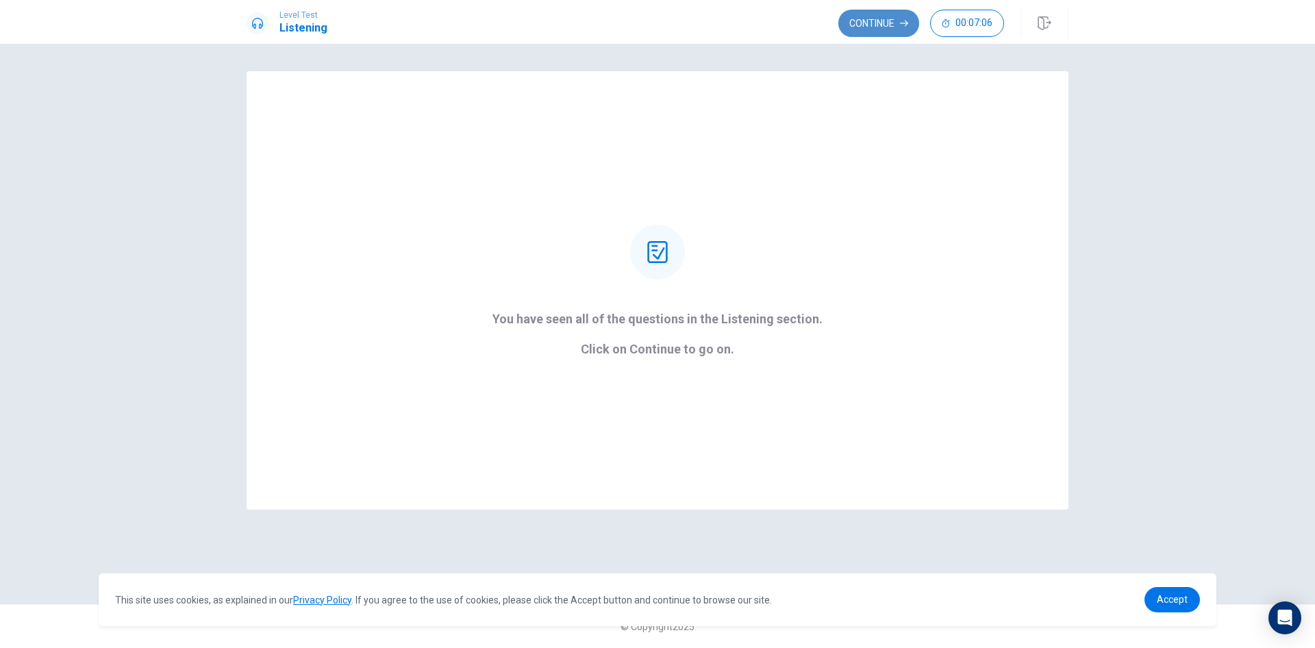
click at [857, 28] on button "Continue" at bounding box center [879, 23] width 81 height 27
click at [893, 15] on button "Continue" at bounding box center [879, 23] width 81 height 27
click at [876, 27] on button "Continue" at bounding box center [879, 23] width 81 height 27
click at [854, 18] on button "Continue" at bounding box center [879, 23] width 81 height 27
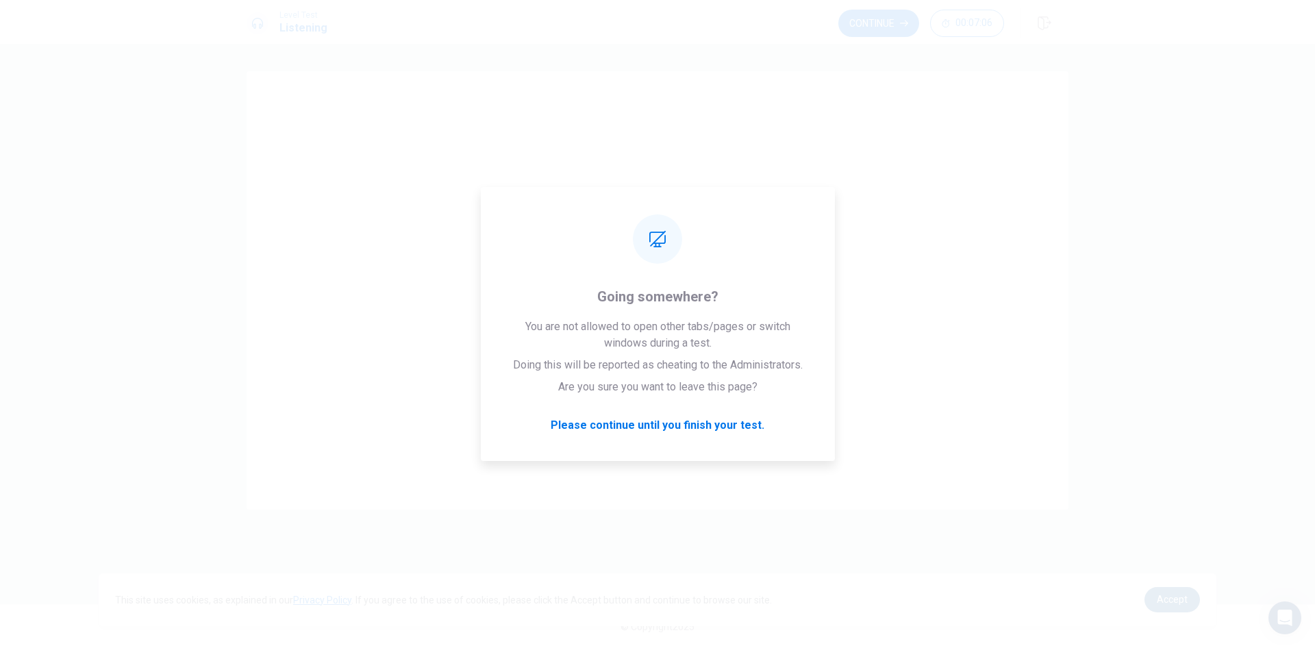
click at [1166, 605] on span "Accept" at bounding box center [1172, 599] width 31 height 11
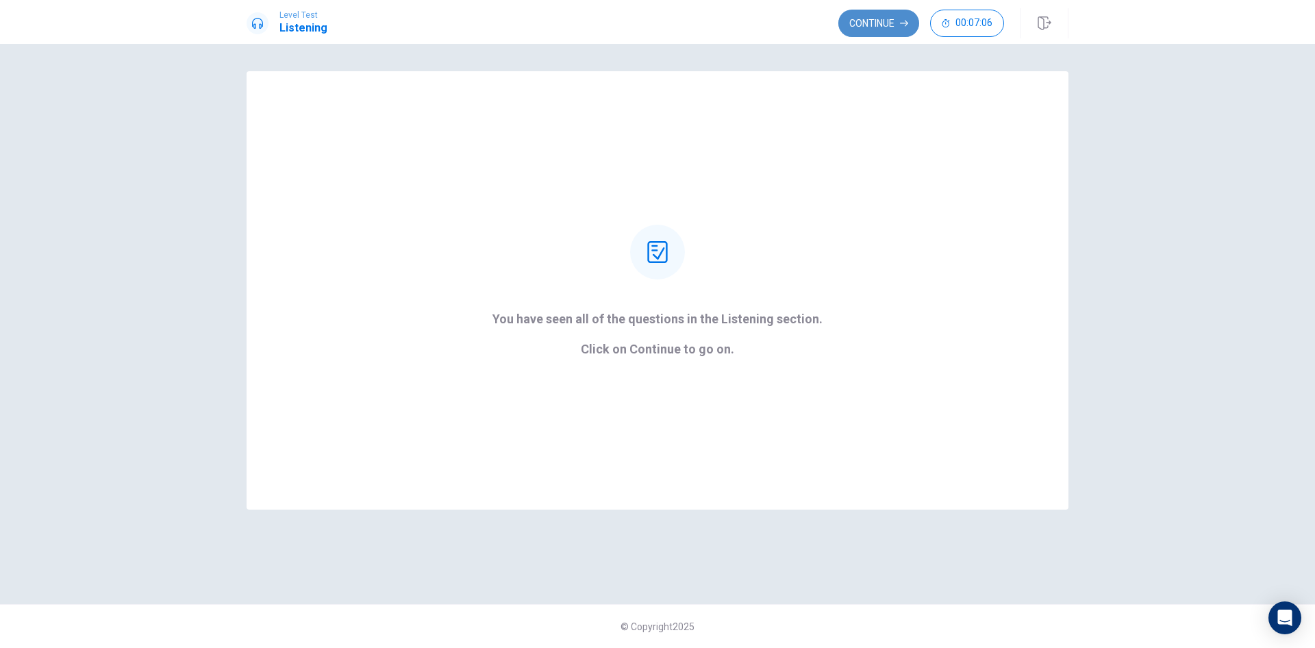
click at [879, 29] on button "Continue" at bounding box center [879, 23] width 81 height 27
